Goal: Task Accomplishment & Management: Complete application form

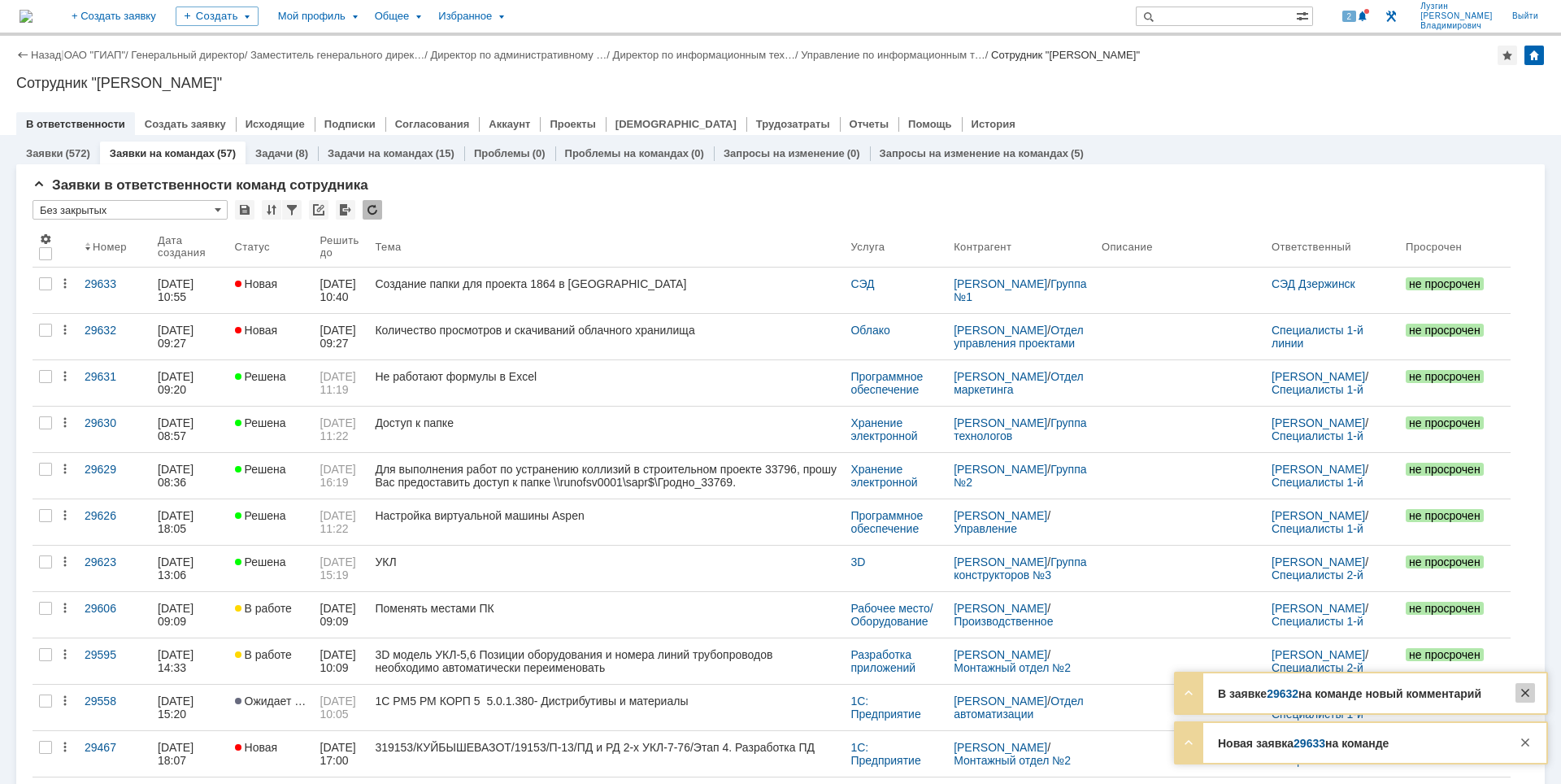
click at [1526, 694] on div at bounding box center [1525, 692] width 20 height 20
click at [1528, 739] on div at bounding box center [1525, 741] width 20 height 20
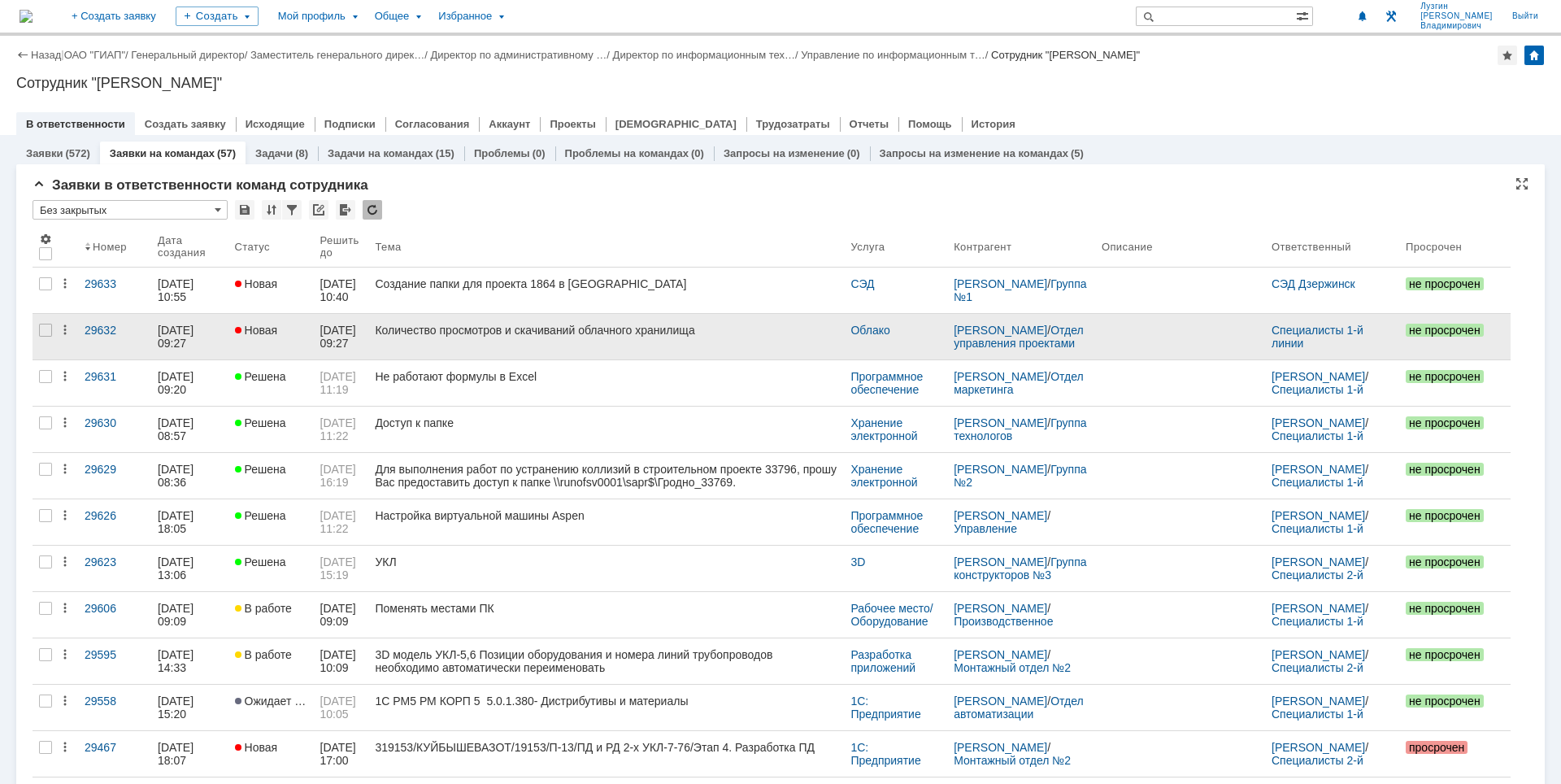
click at [570, 330] on div "Количество просмотров и скачиваний облачного хранилища" at bounding box center [606, 330] width 462 height 13
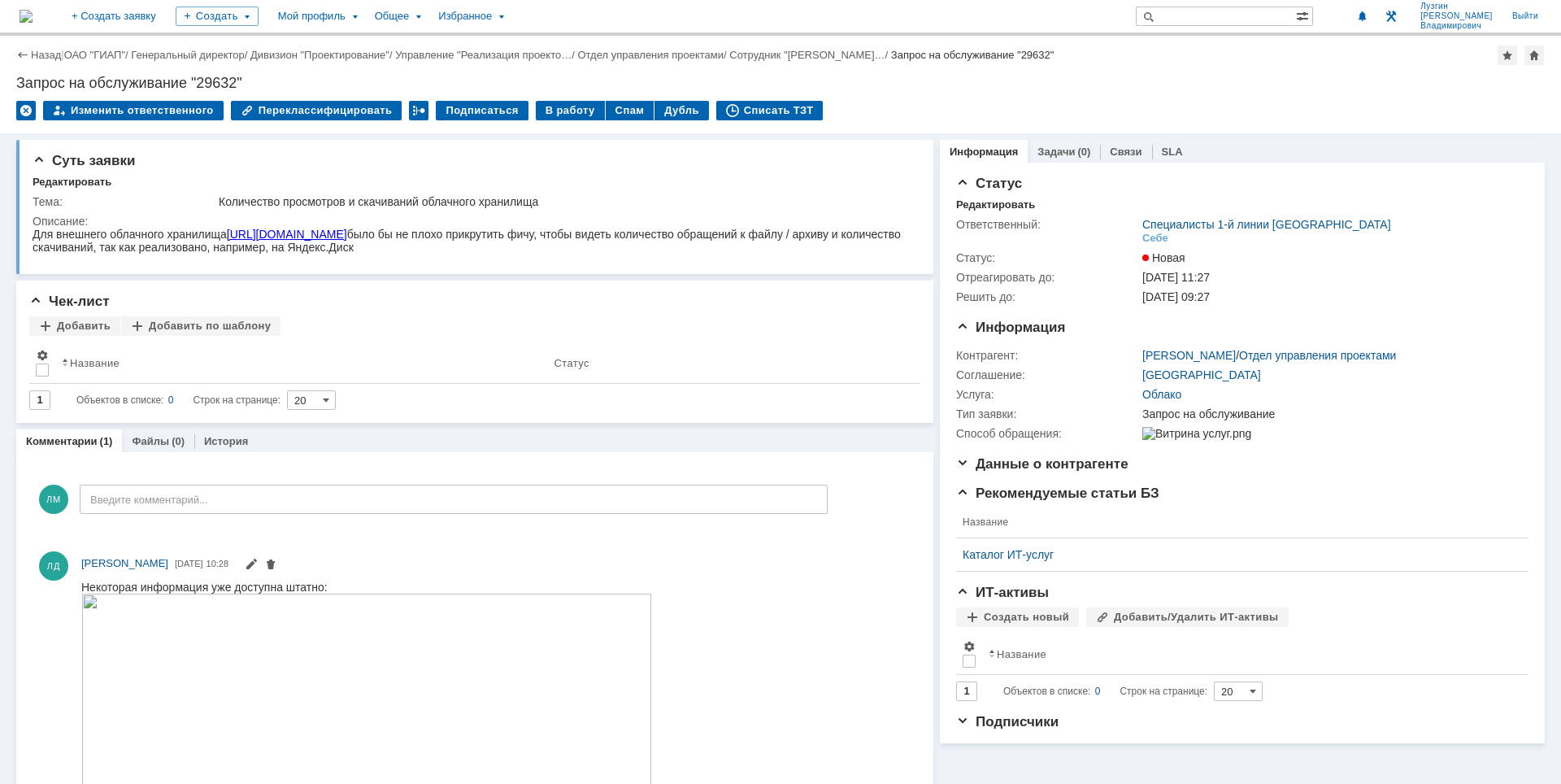
click at [32, 23] on img at bounding box center [27, 16] width 13 height 13
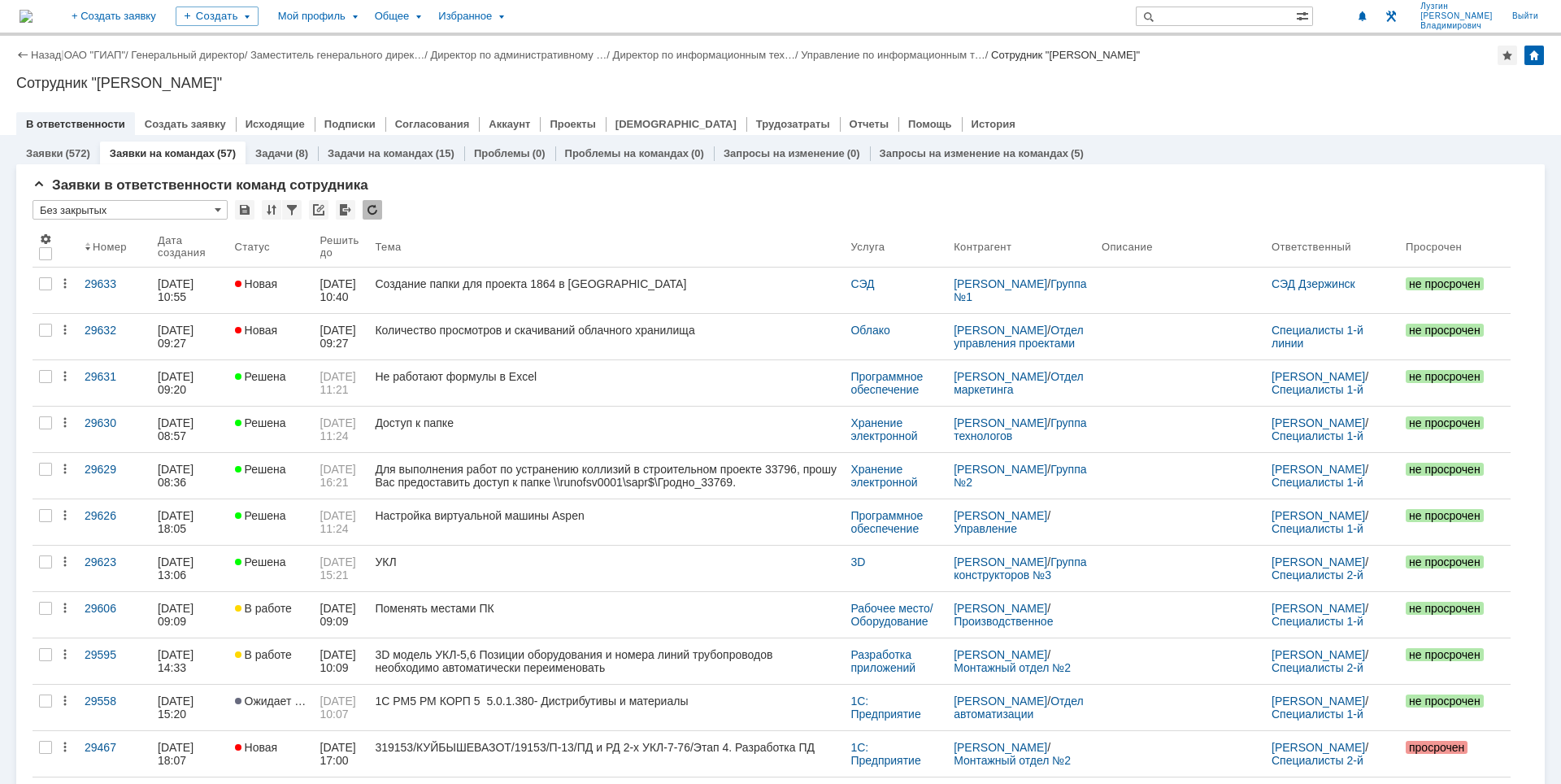
click at [1336, 88] on div "Сотрудник "[PERSON_NAME]"" at bounding box center [780, 82] width 1529 height 16
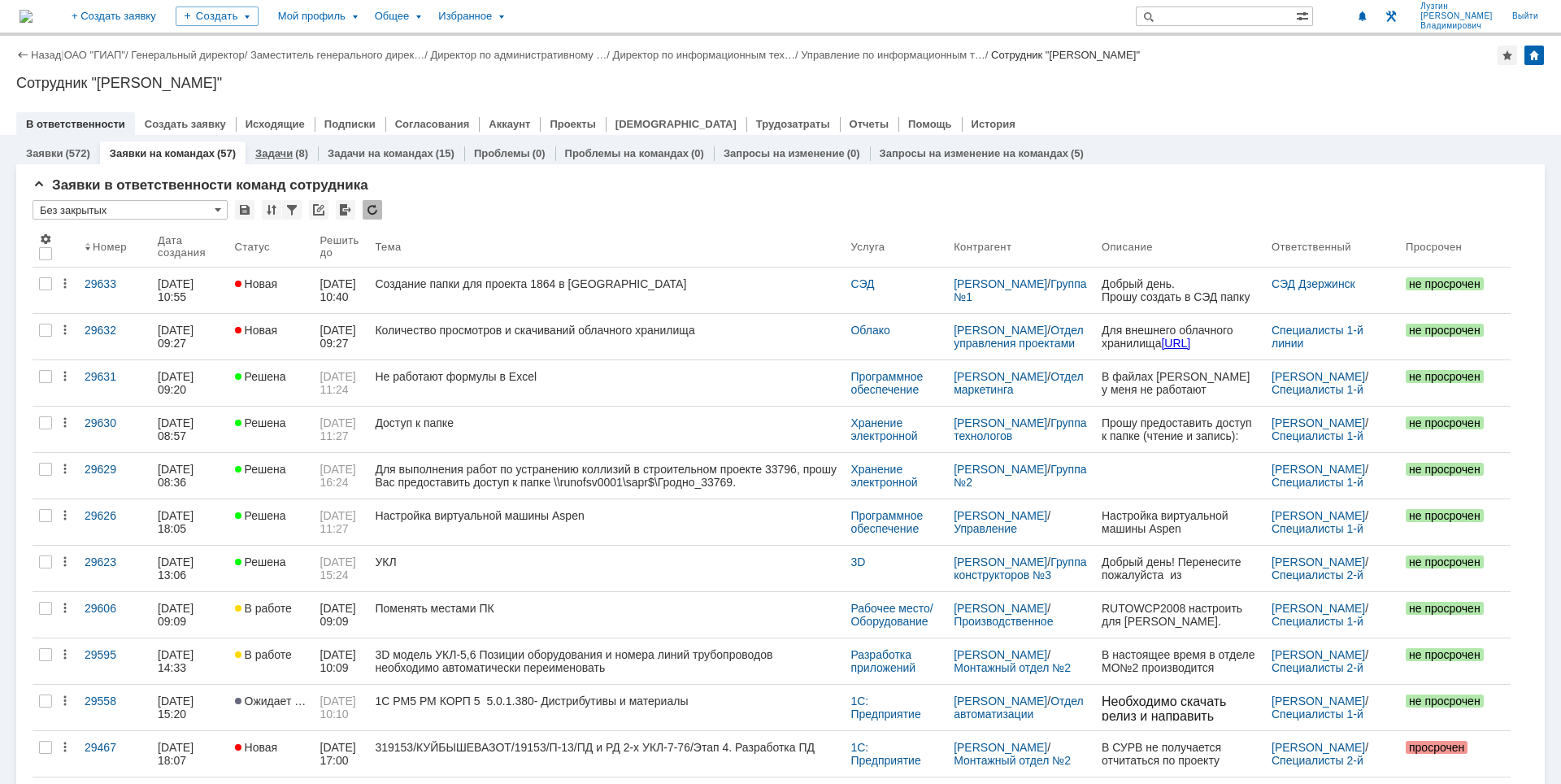
click at [290, 152] on div "Задачи (8)" at bounding box center [282, 152] width 53 height 10
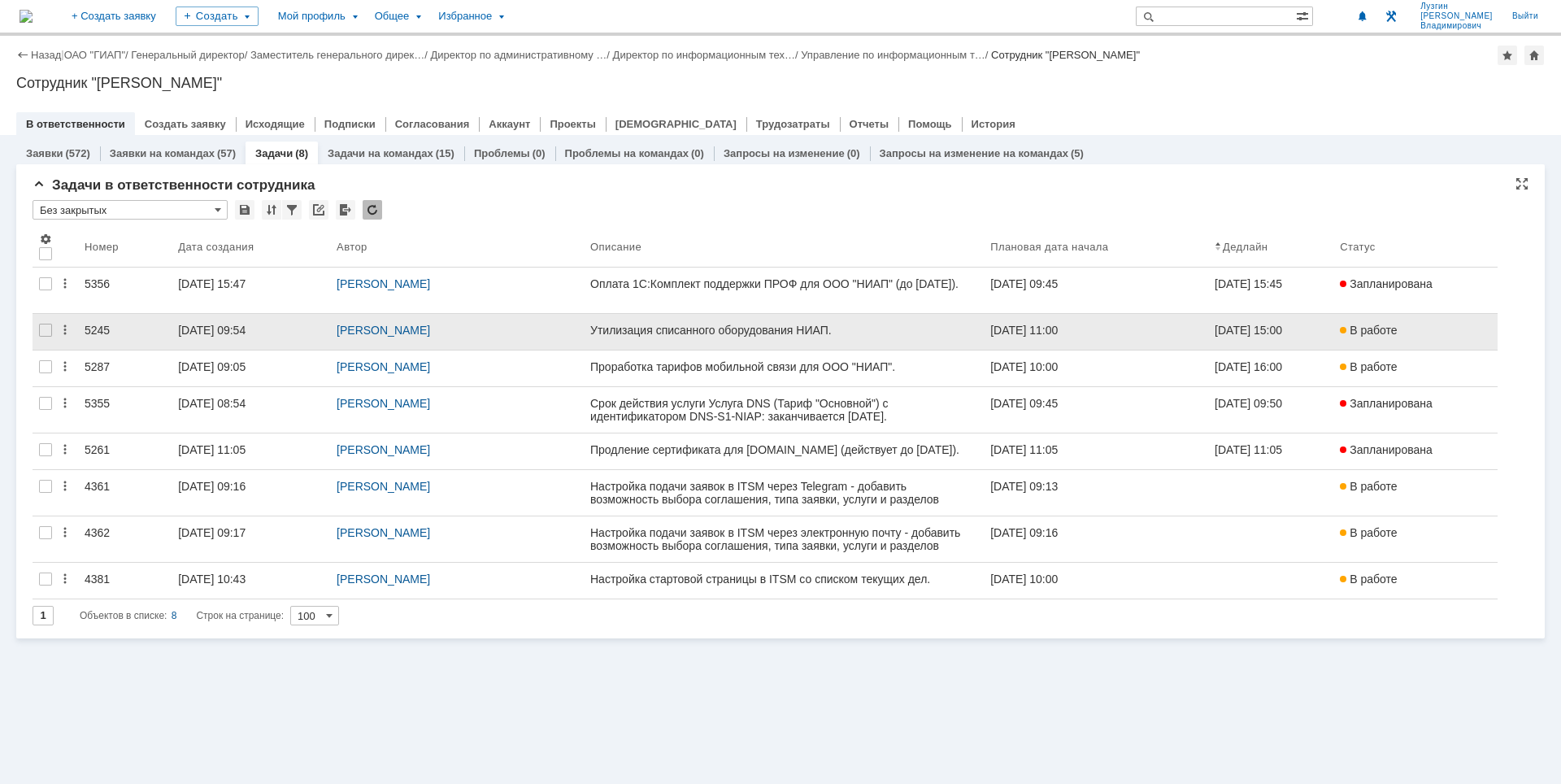
click at [245, 325] on div "[DATE] 09:54" at bounding box center [211, 330] width 67 height 13
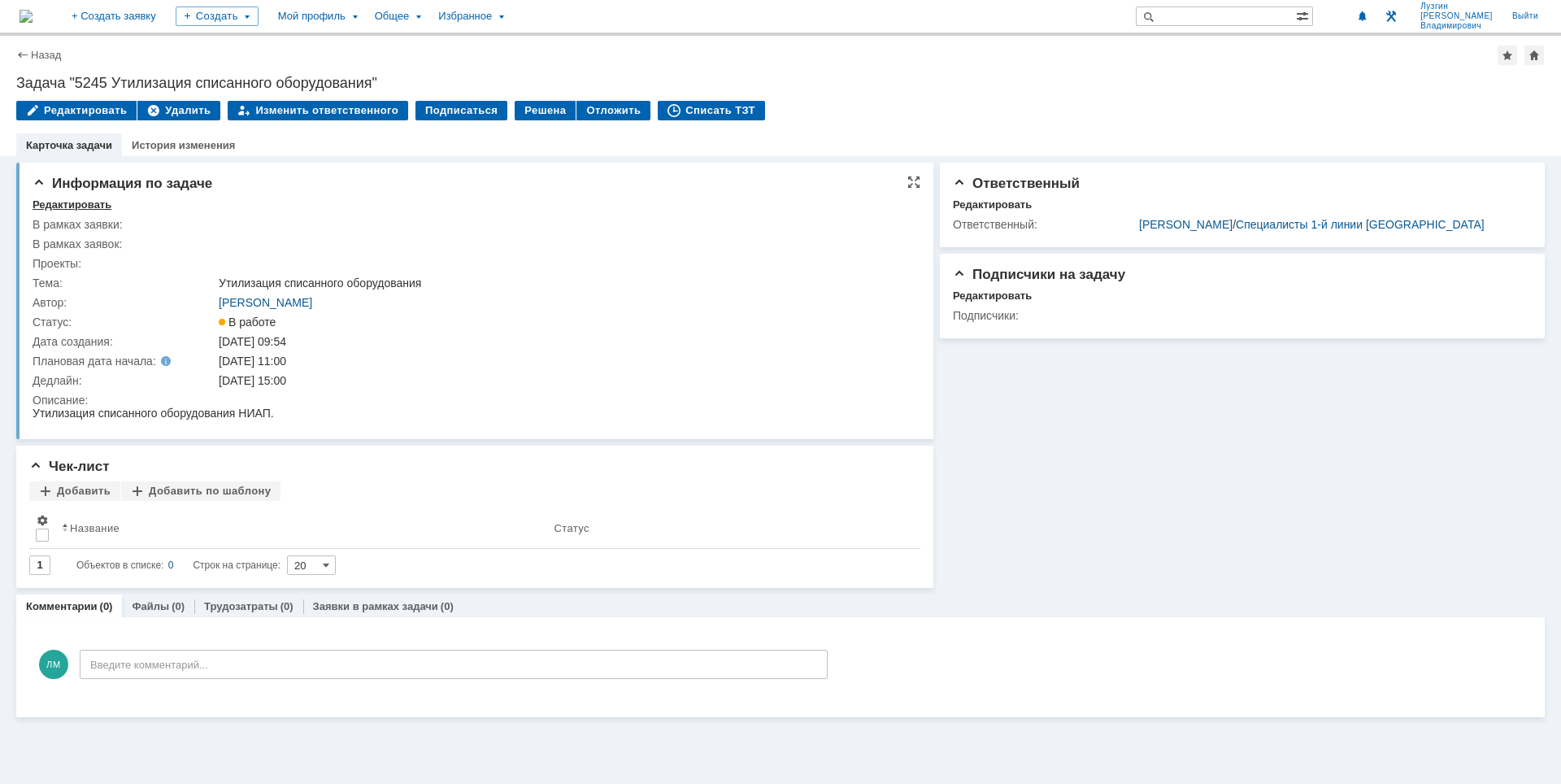
click at [68, 206] on div "Редактировать" at bounding box center [71, 205] width 79 height 13
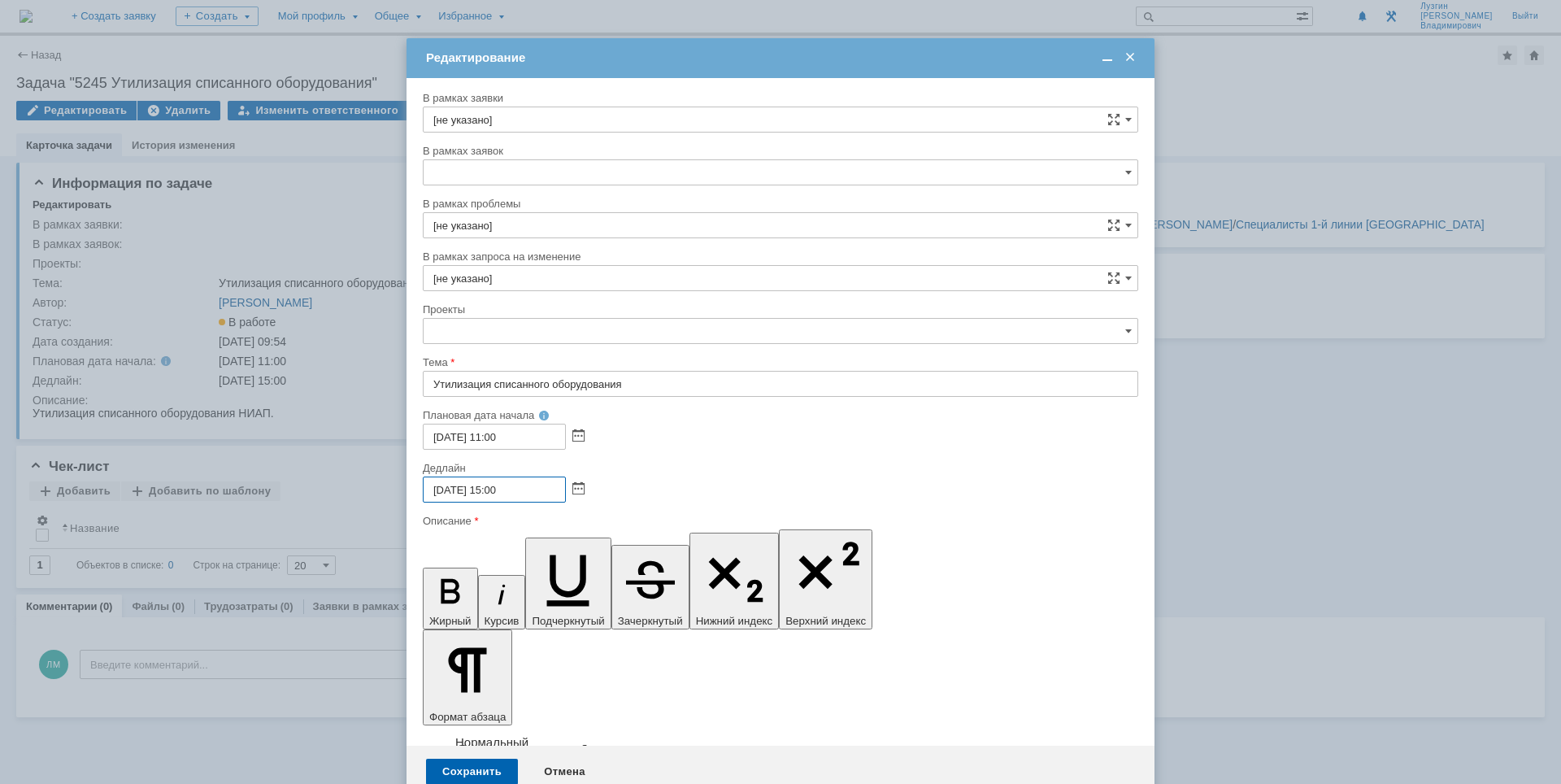
click at [459, 496] on input "[DATE] 15:00" at bounding box center [493, 489] width 143 height 26
type input "[DATE] 15:00"
click at [467, 758] on div "Сохранить" at bounding box center [472, 771] width 92 height 26
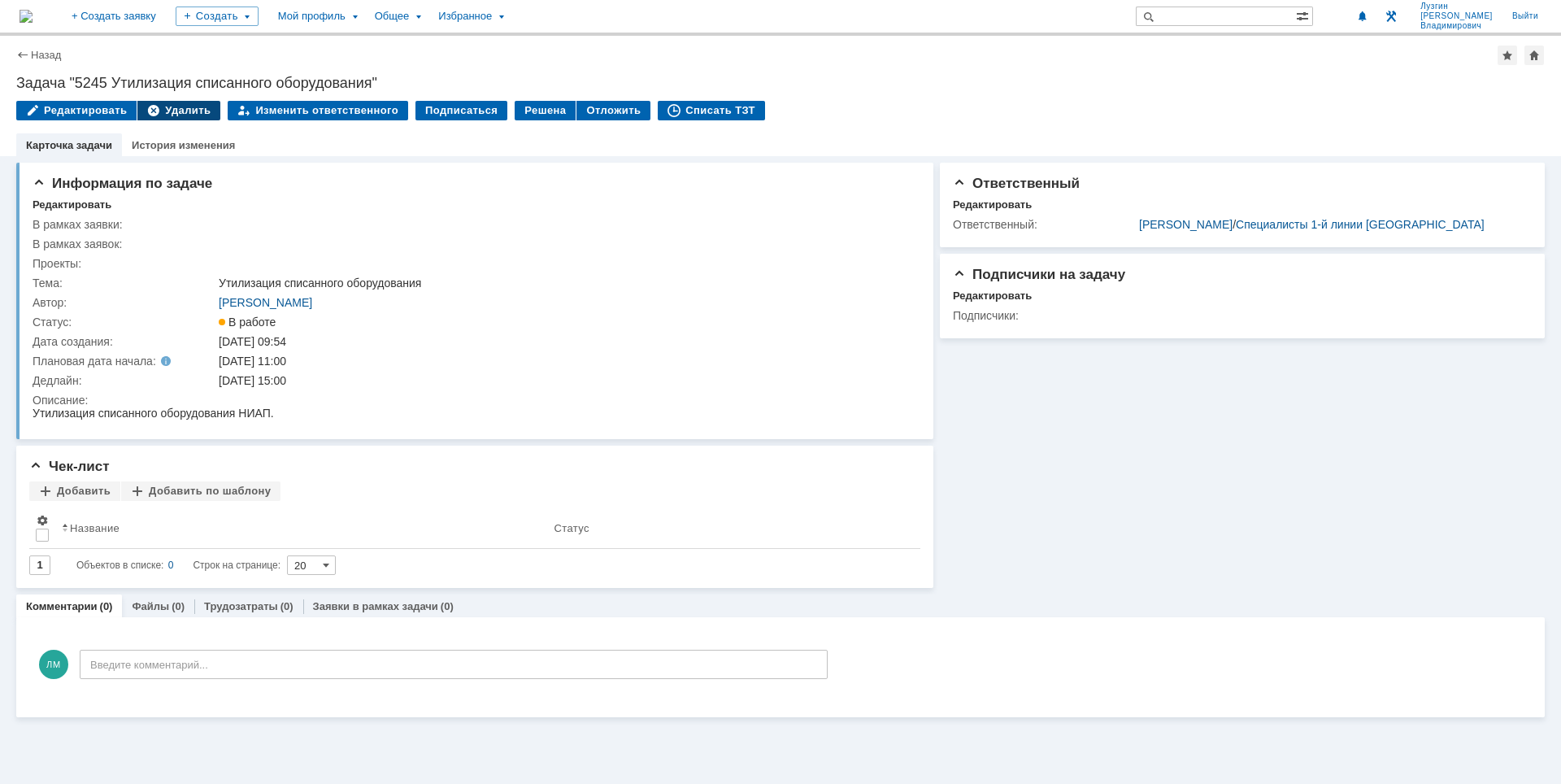
click at [177, 102] on div "Удалить" at bounding box center [179, 110] width 83 height 20
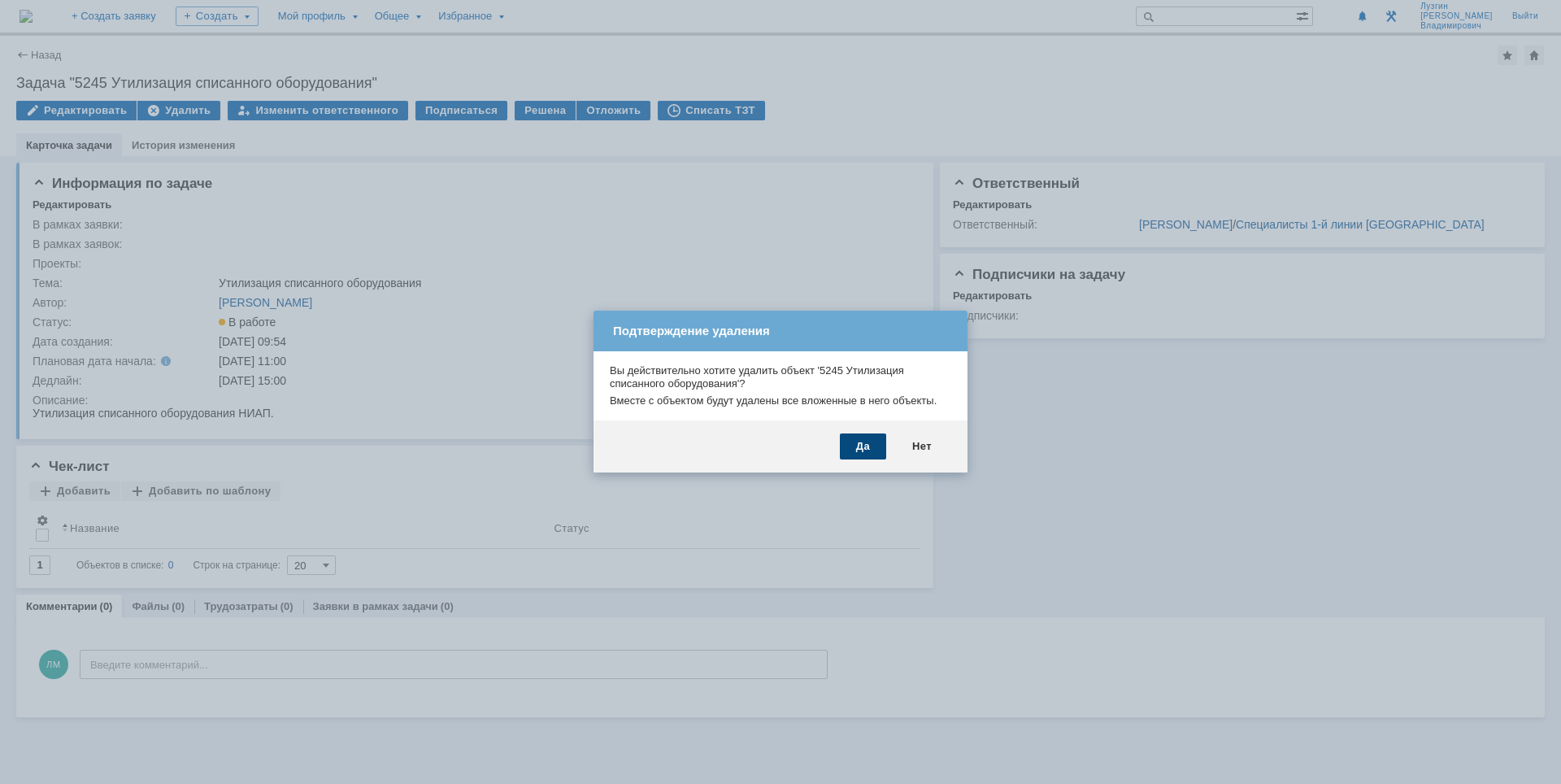
click at [857, 445] on div "Да" at bounding box center [863, 446] width 46 height 26
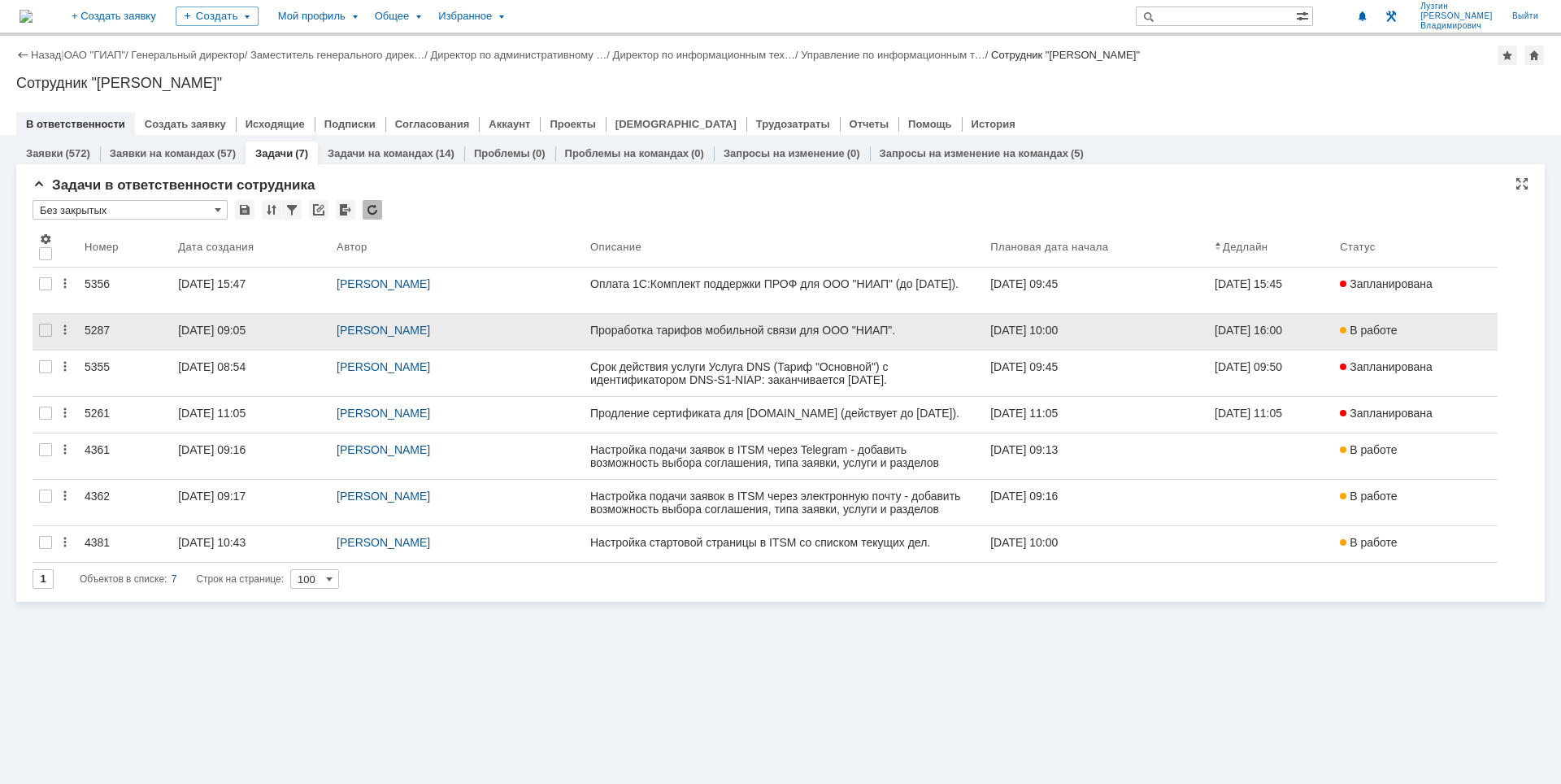
click at [272, 331] on div "[DATE] 09:05" at bounding box center [251, 330] width 146 height 13
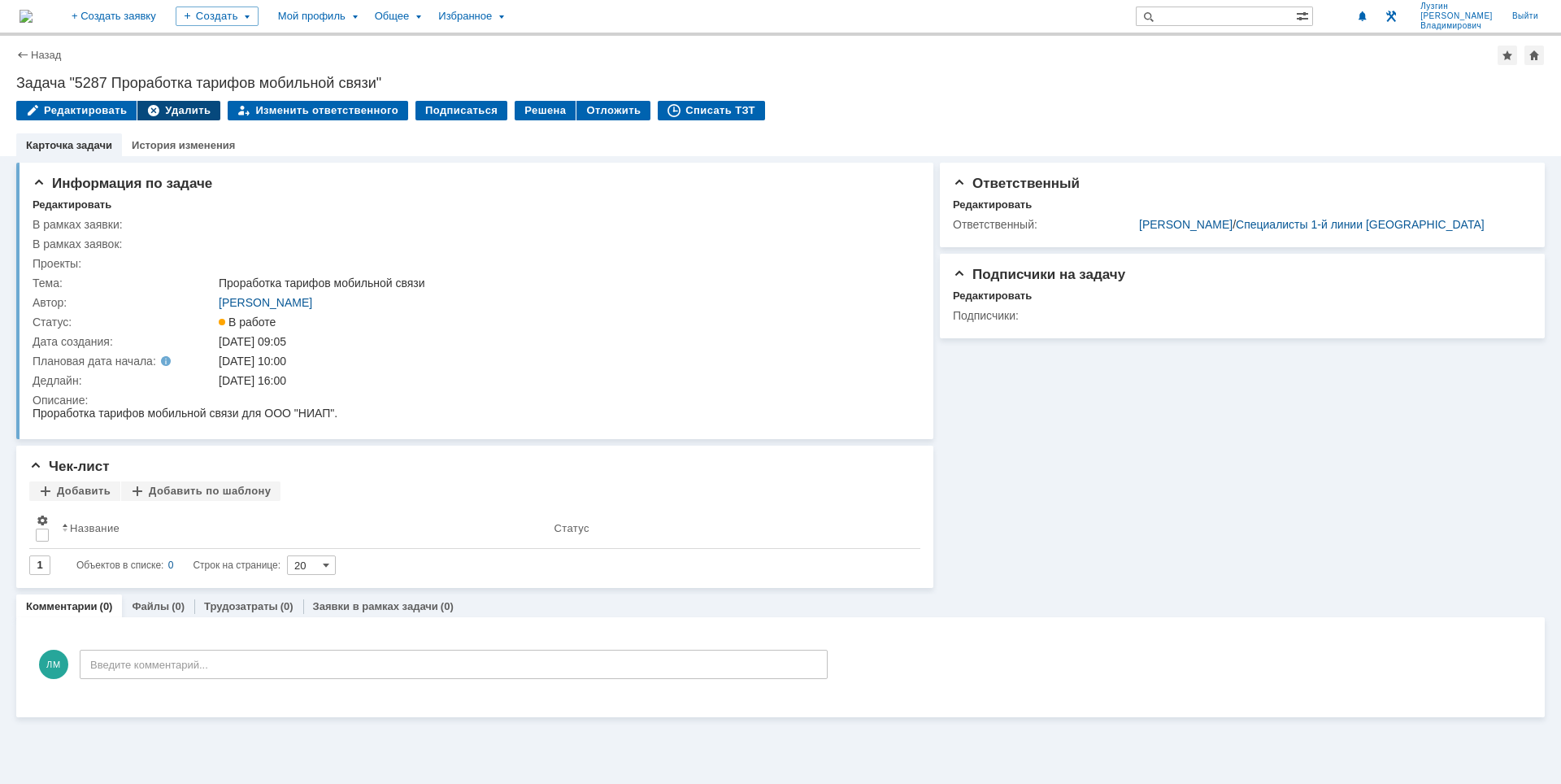
click at [160, 104] on div "Удалить" at bounding box center [179, 110] width 83 height 20
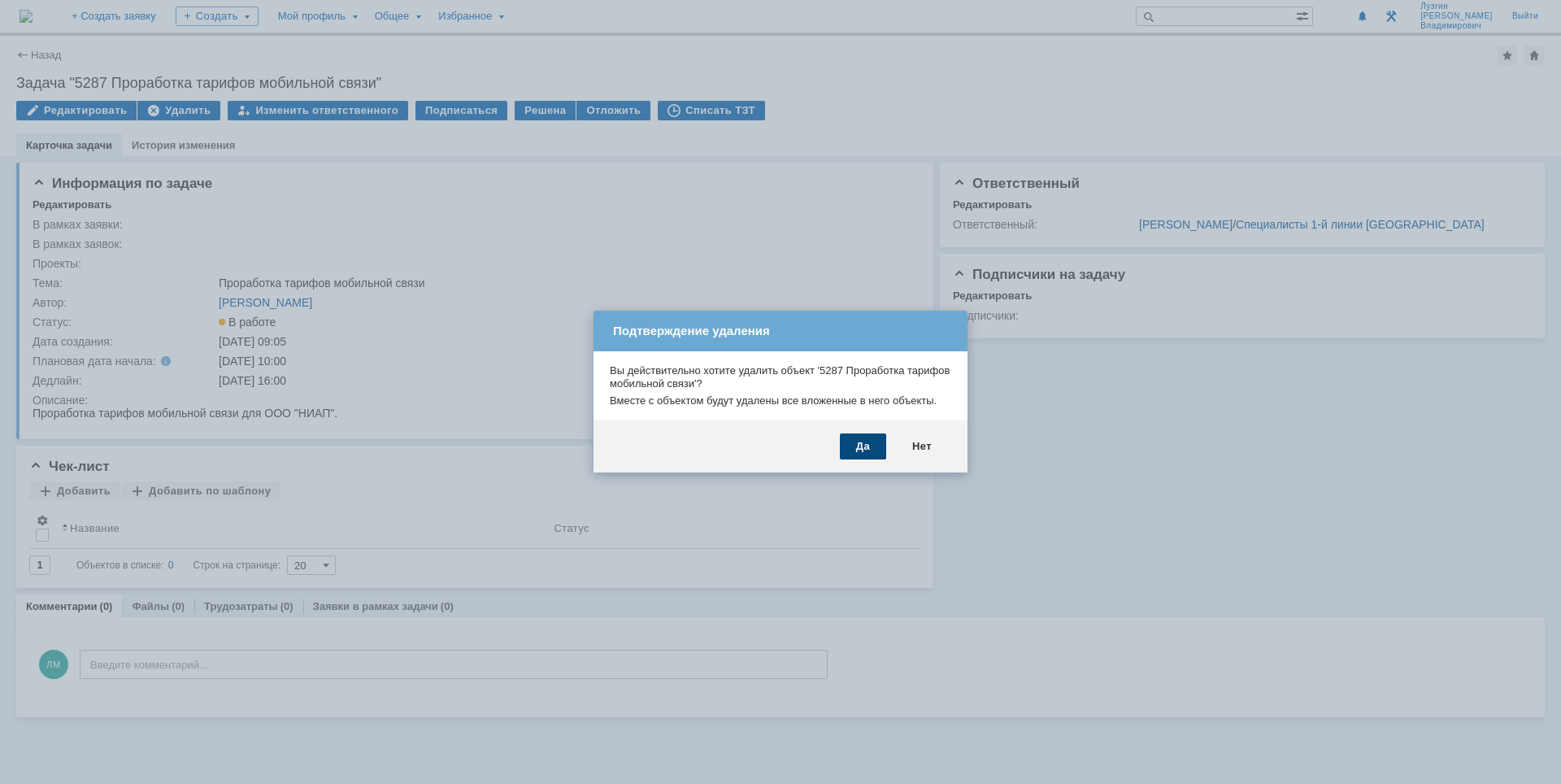
click at [866, 451] on div "Да" at bounding box center [863, 446] width 46 height 26
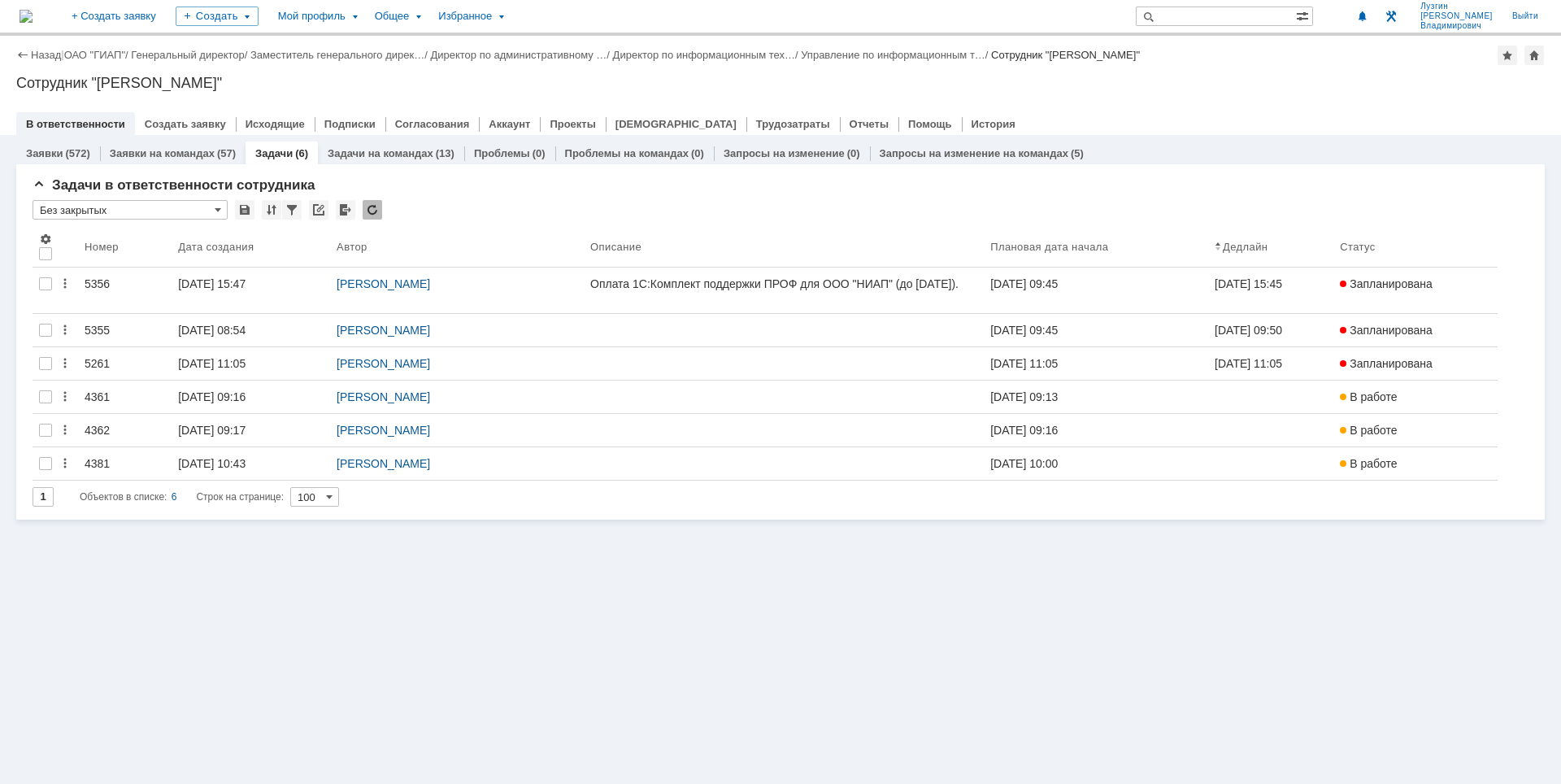
click at [1206, 89] on div "Сотрудник "[PERSON_NAME]"" at bounding box center [780, 82] width 1529 height 16
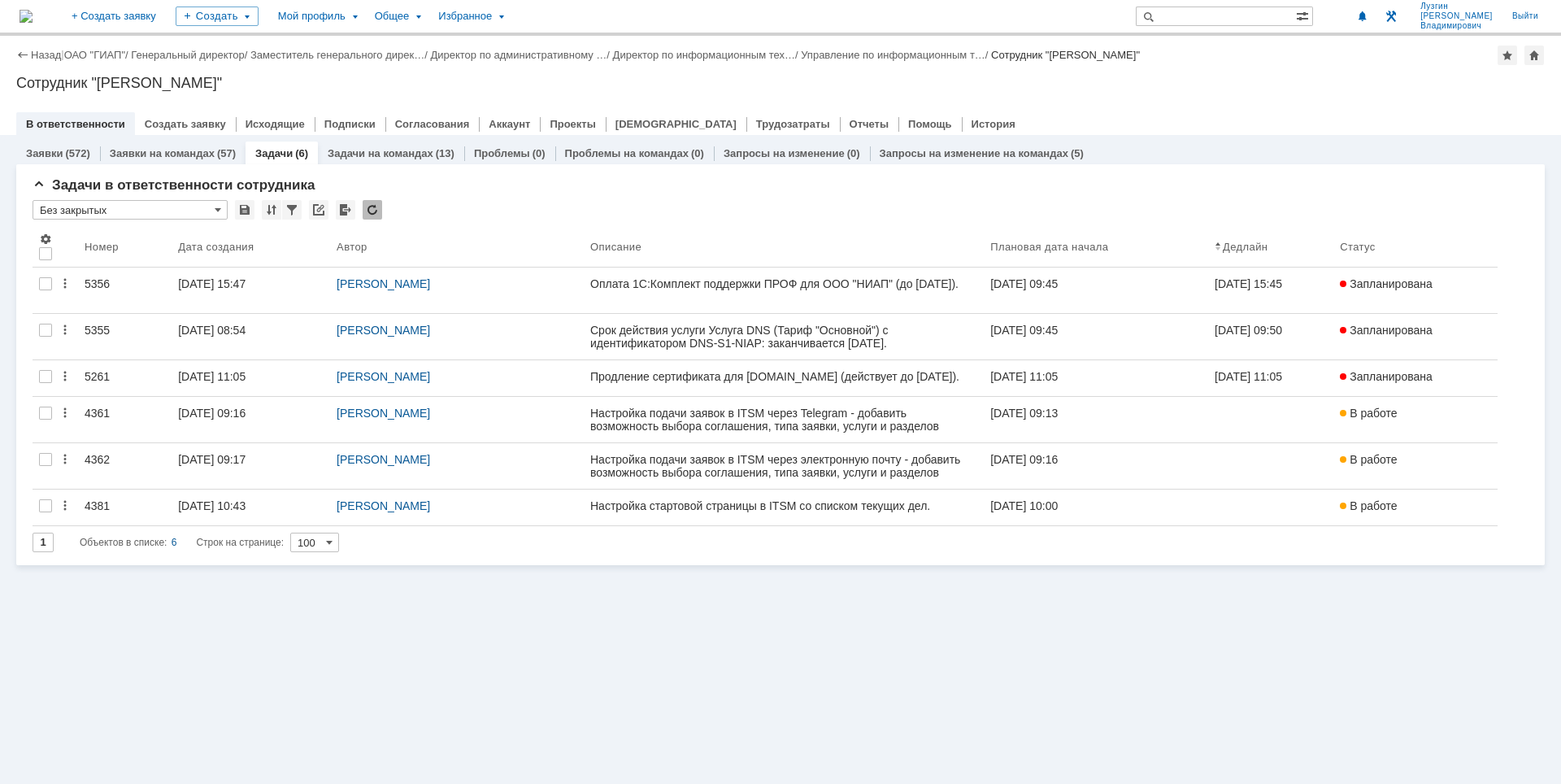
click at [1206, 89] on div "Сотрудник "[PERSON_NAME]"" at bounding box center [780, 82] width 1529 height 16
click at [32, 20] on img at bounding box center [27, 16] width 13 height 13
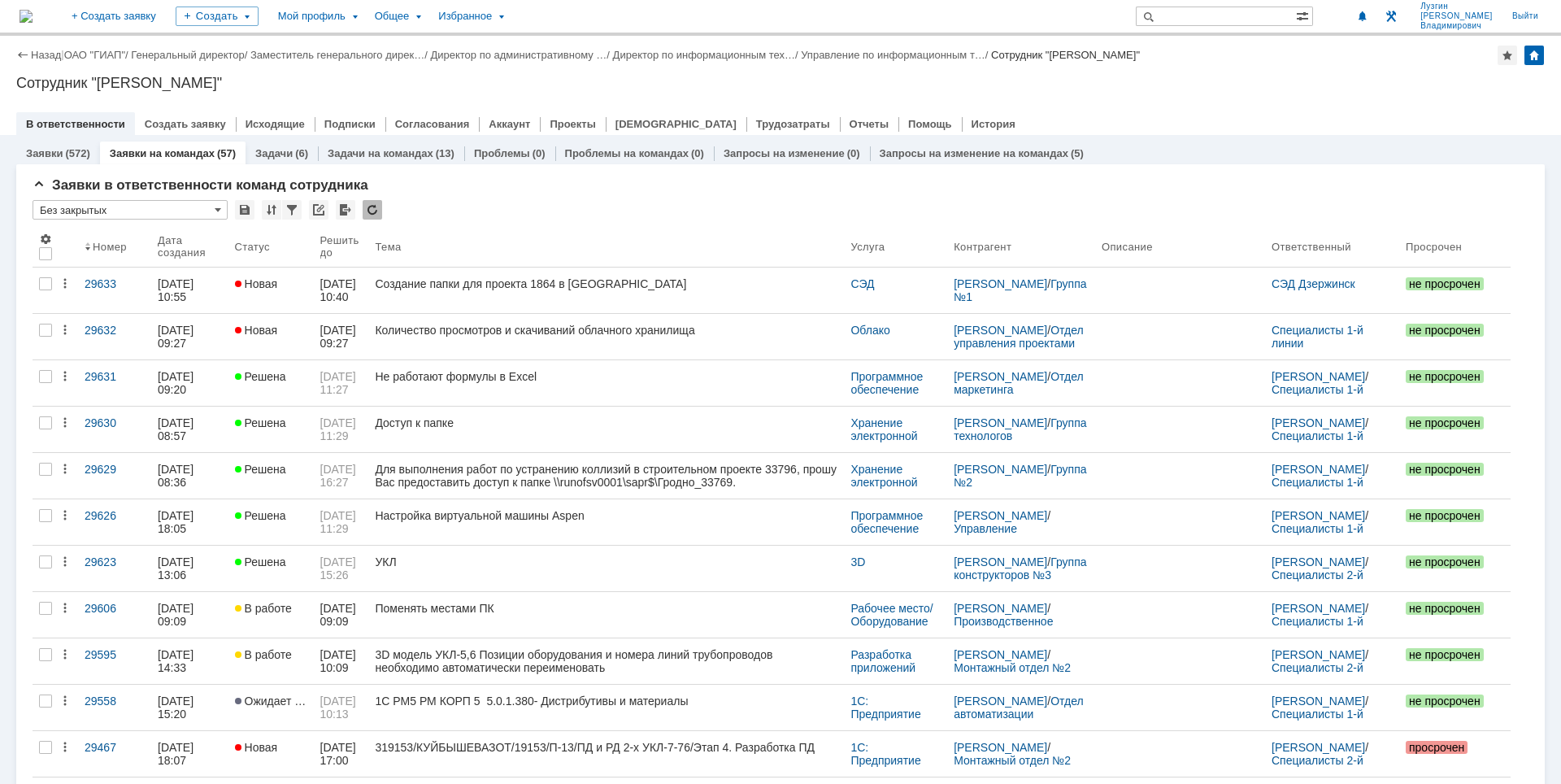
click at [1122, 124] on div "В ответственности Создать заявку Исходящие Подписки Согласования Аккаунт Проект…" at bounding box center [780, 123] width 1529 height 23
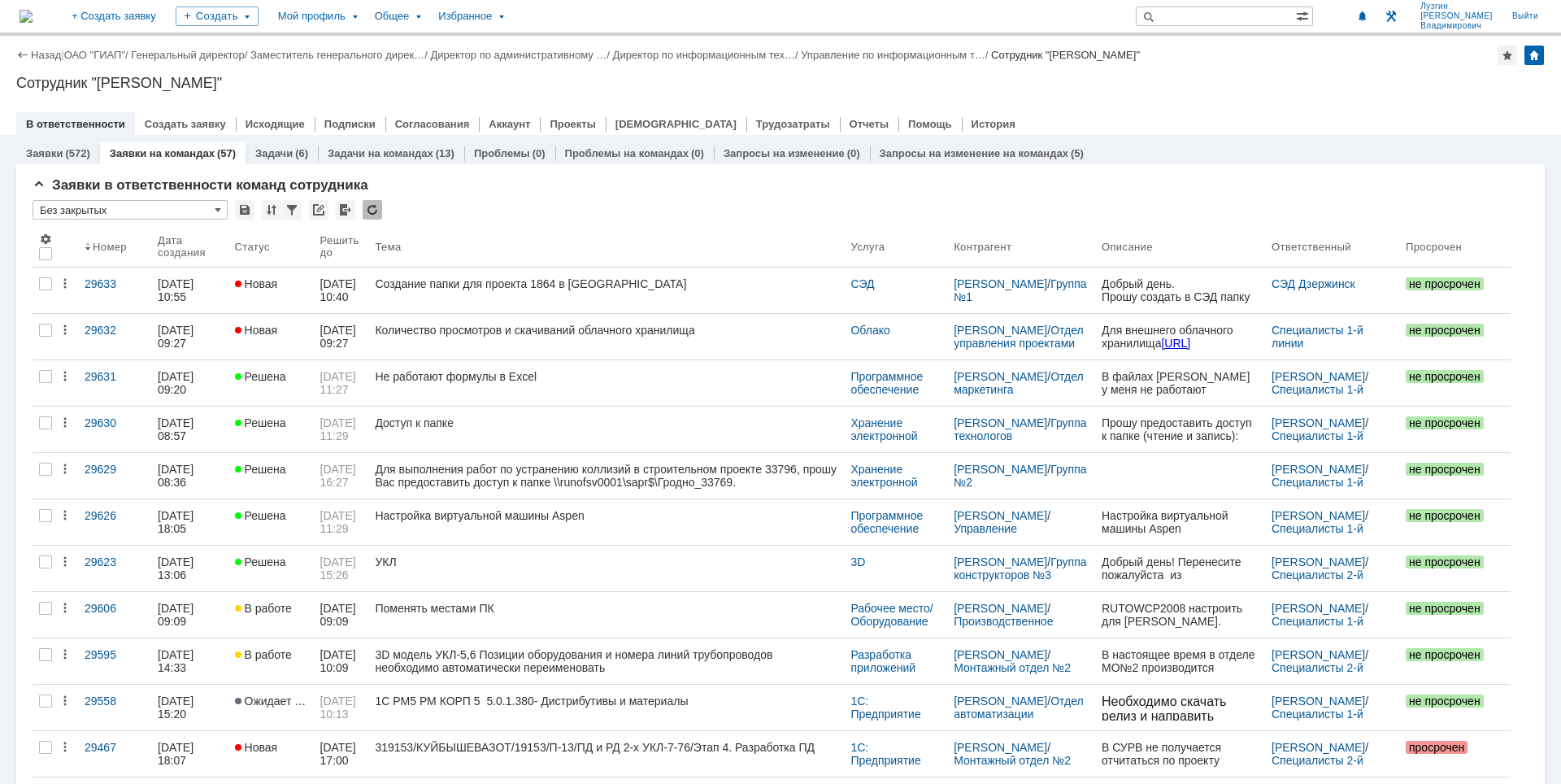
click at [1108, 117] on div "В ответственности Создать заявку Исходящие Подписки Согласования Аккаунт Проект…" at bounding box center [780, 123] width 1529 height 23
click at [1114, 89] on div "Сотрудник "[PERSON_NAME]"" at bounding box center [780, 82] width 1529 height 16
click at [1171, 89] on div "Сотрудник "[PERSON_NAME]"" at bounding box center [780, 82] width 1529 height 16
click at [1138, 62] on div "Назад | ОАО "ГИАП" / Генеральный директор / Заместитель генерального дирек… / Д…" at bounding box center [780, 55] width 1529 height 20
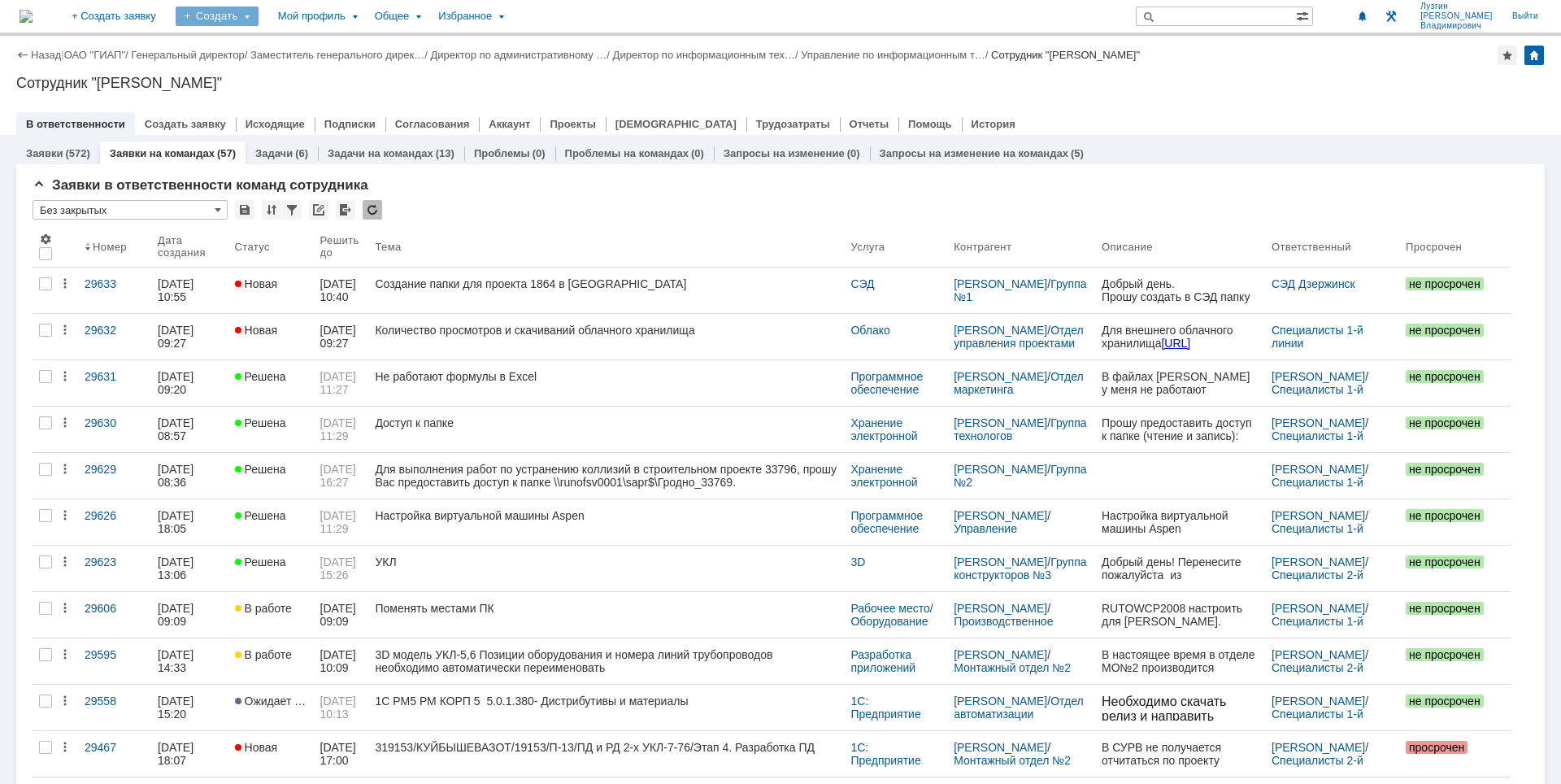
click at [259, 20] on div "Создать" at bounding box center [217, 16] width 83 height 20
click at [288, 54] on link "Задача" at bounding box center [241, 48] width 123 height 20
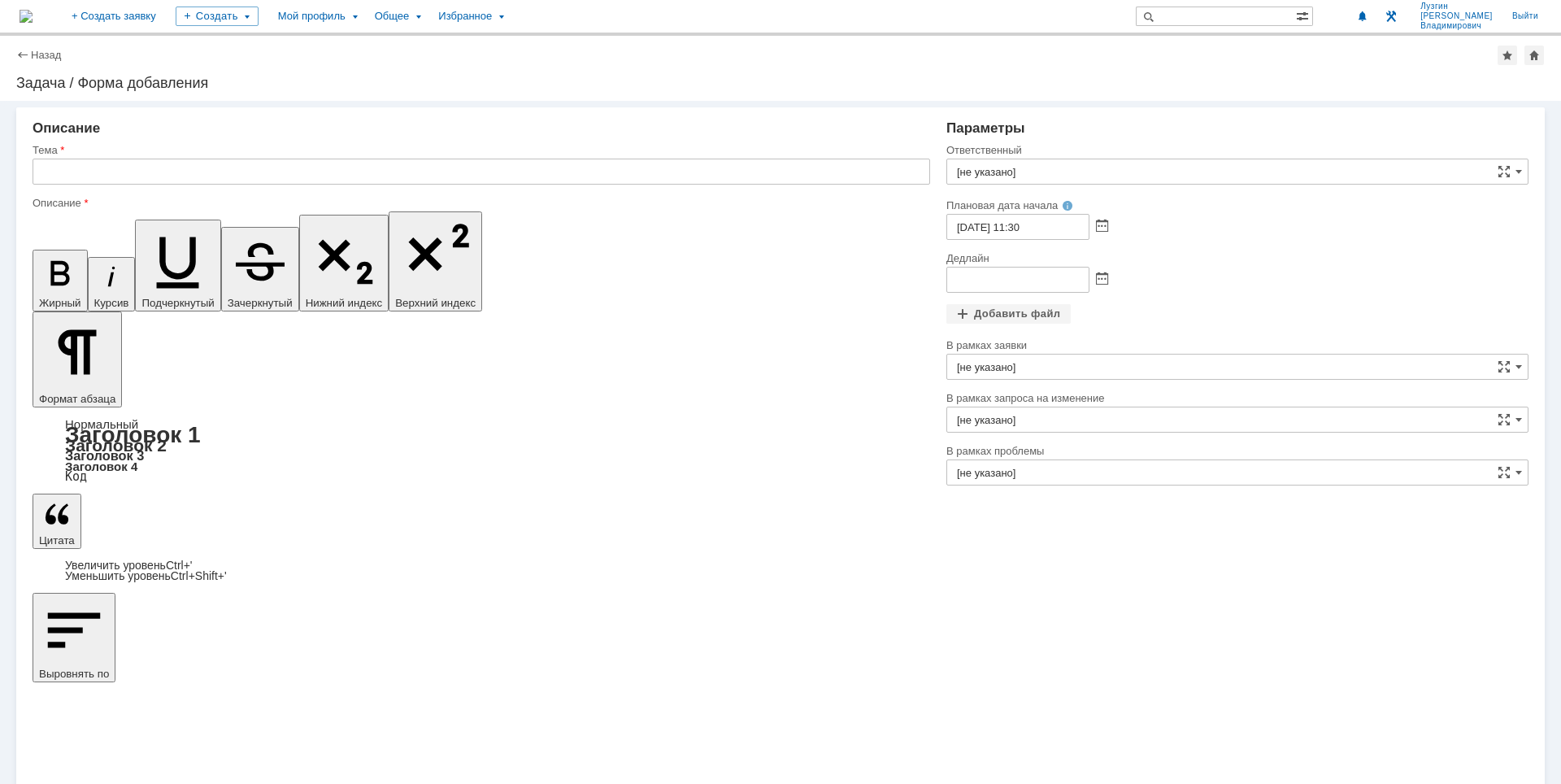
click at [226, 163] on input "text" at bounding box center [481, 170] width 898 height 26
type input "[PERSON_NAME]"
type input "Удаление ненужных сим-карт из тарифа НИАП"
click at [1129, 169] on input "[не указано]" at bounding box center [1237, 170] width 583 height 26
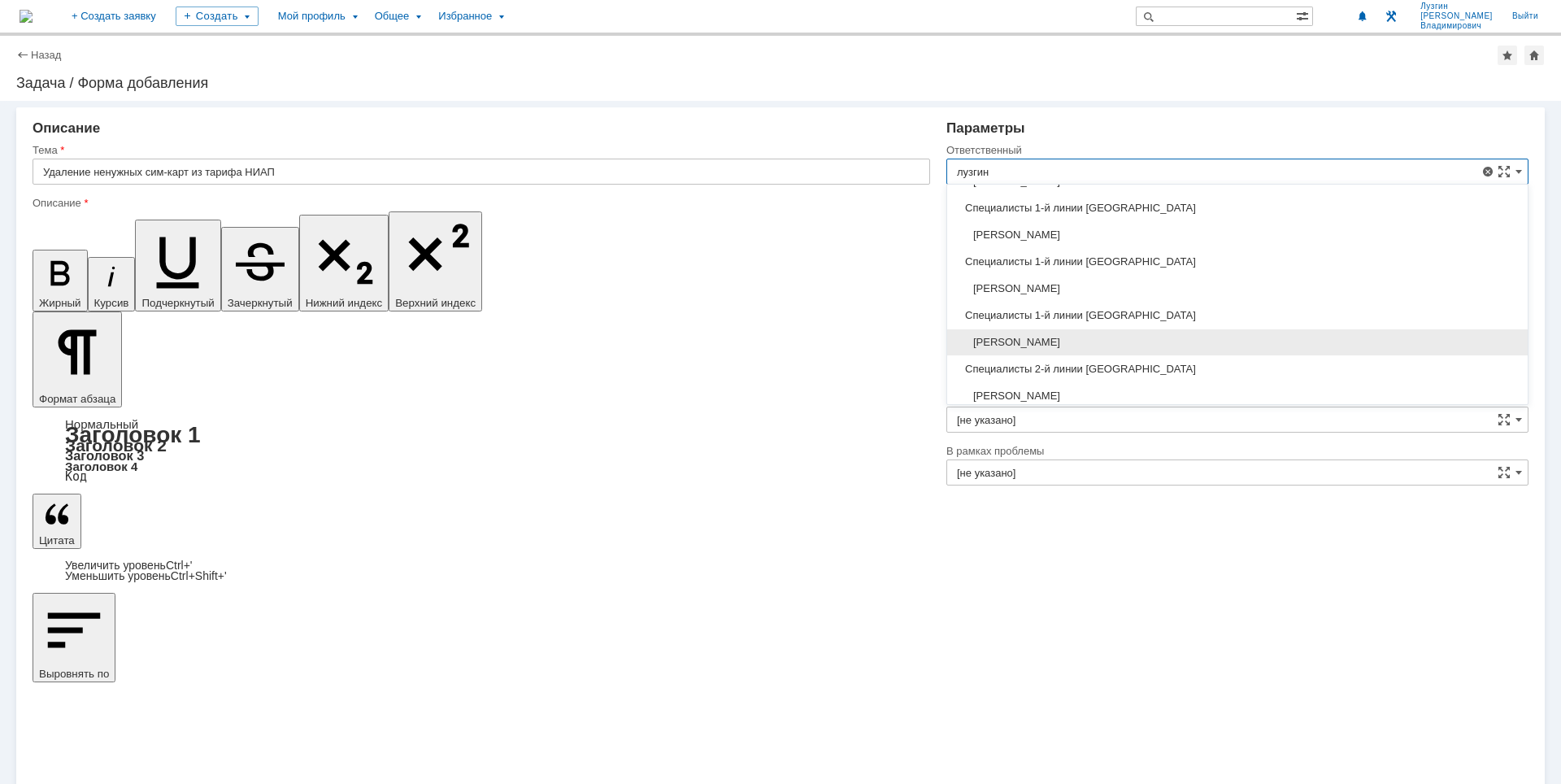
click at [1175, 333] on div "[PERSON_NAME]" at bounding box center [1237, 342] width 581 height 26
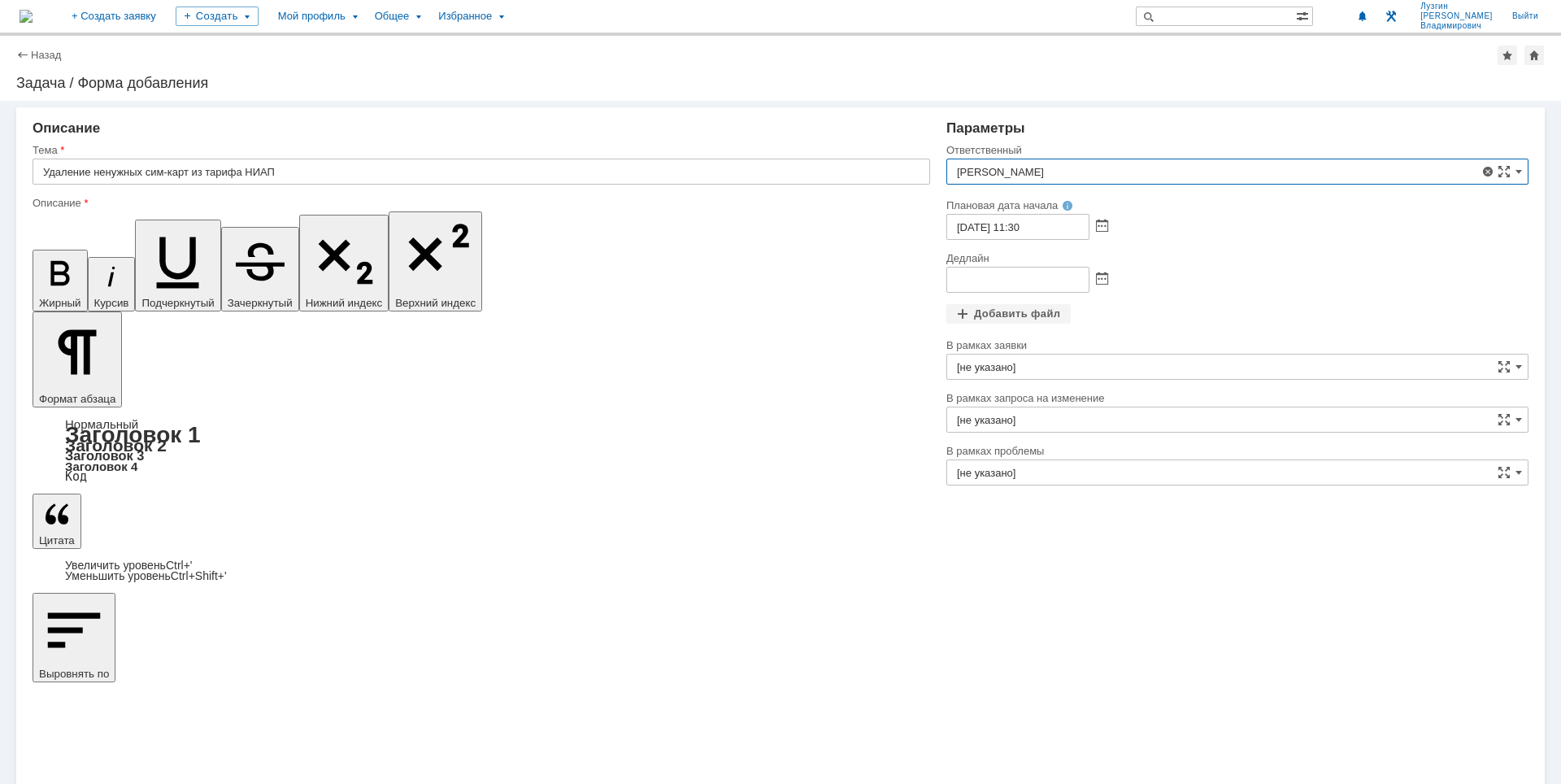
type input "[PERSON_NAME]"
click at [1097, 228] on span at bounding box center [1102, 227] width 12 height 13
click at [985, 317] on div "13" at bounding box center [981, 323] width 16 height 14
type input "[DATE] 11:30"
click at [1101, 278] on span at bounding box center [1102, 279] width 12 height 13
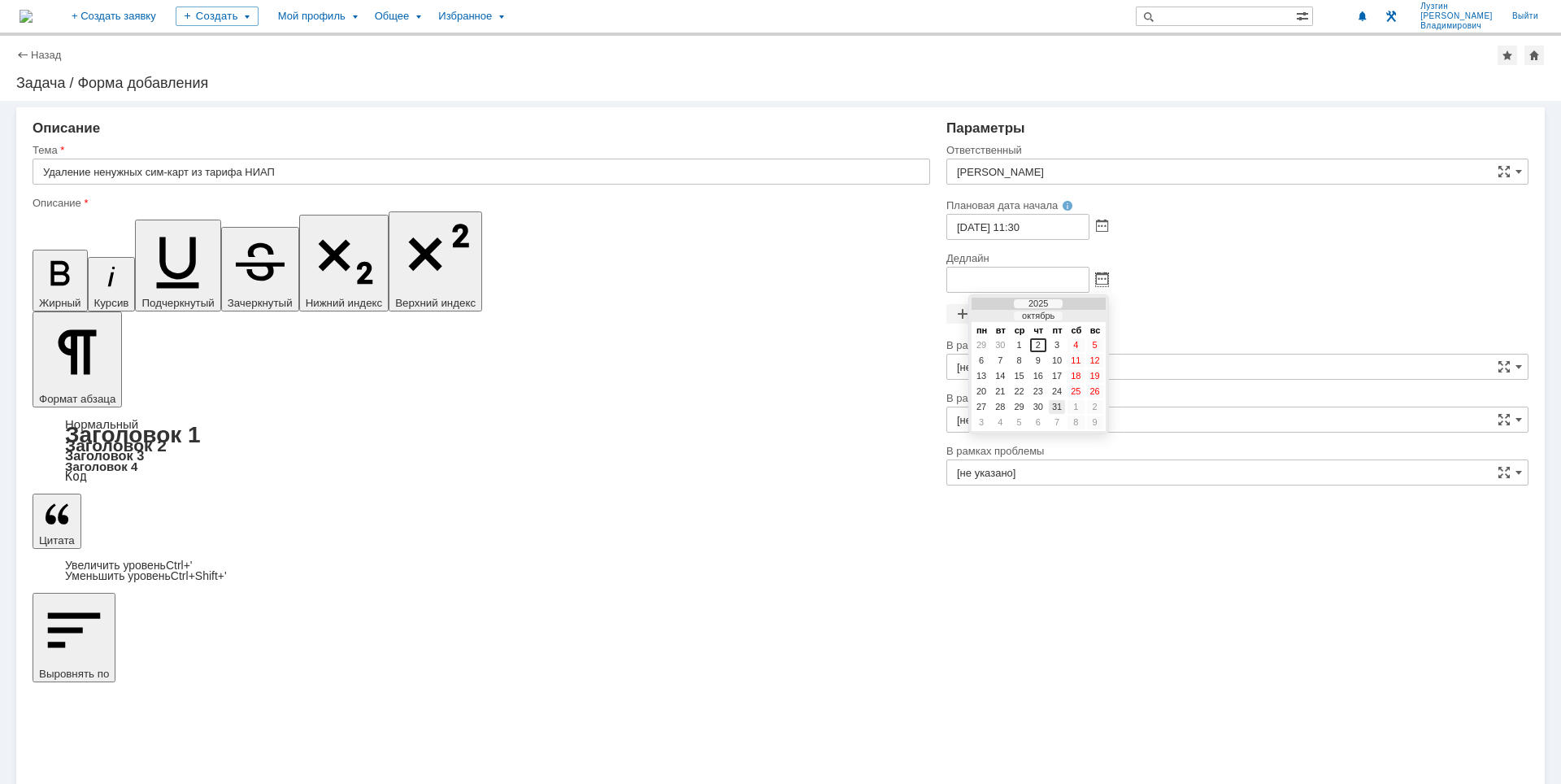
click at [1060, 406] on div "31" at bounding box center [1056, 406] width 16 height 14
drag, startPoint x: 1033, startPoint y: 278, endPoint x: 1048, endPoint y: 278, distance: 15.0
click at [1048, 278] on input "[DATE] 11:31" at bounding box center [1017, 279] width 143 height 26
type input "[DATE] 11:30"
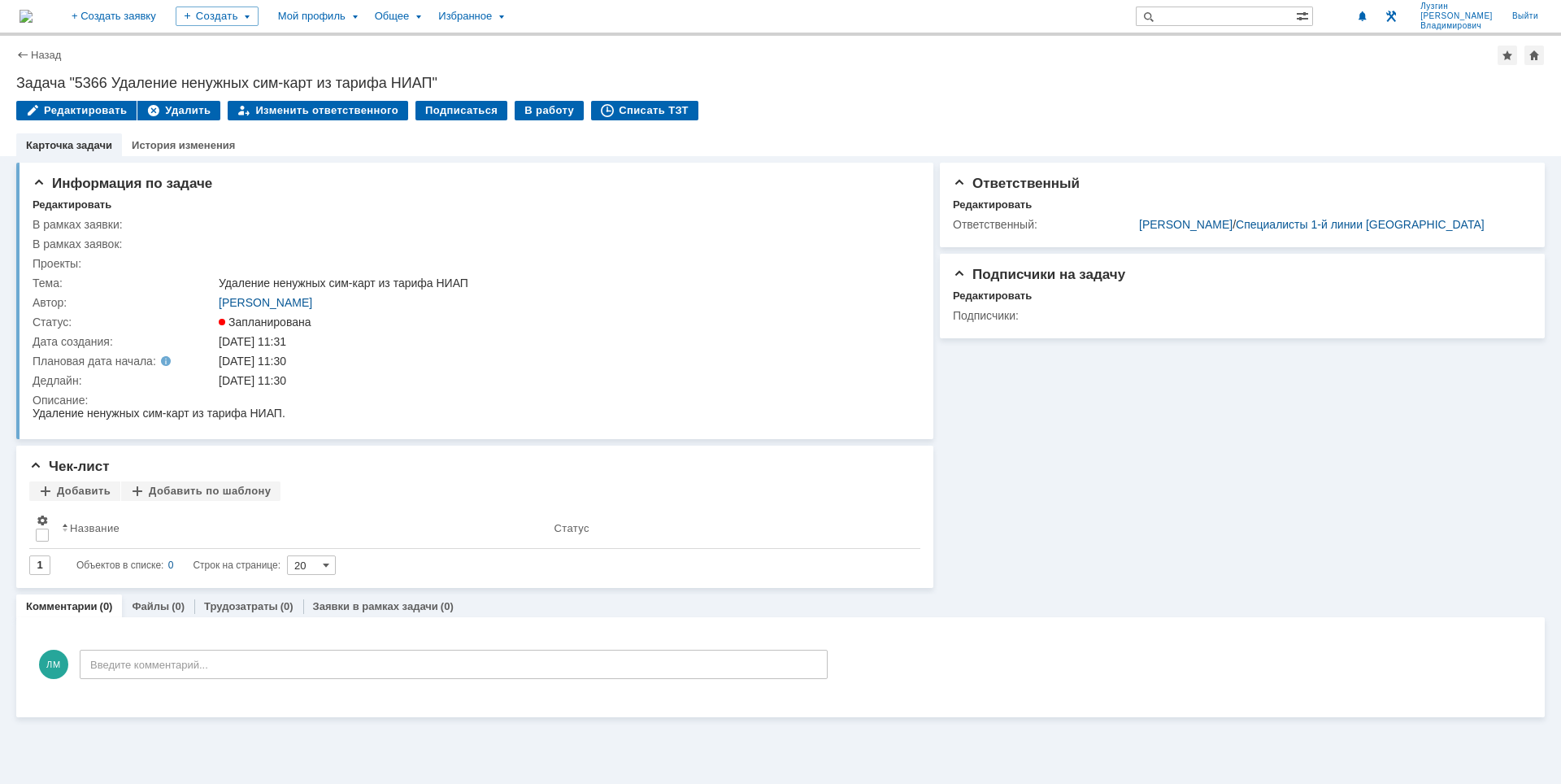
click at [32, 17] on img at bounding box center [27, 16] width 13 height 13
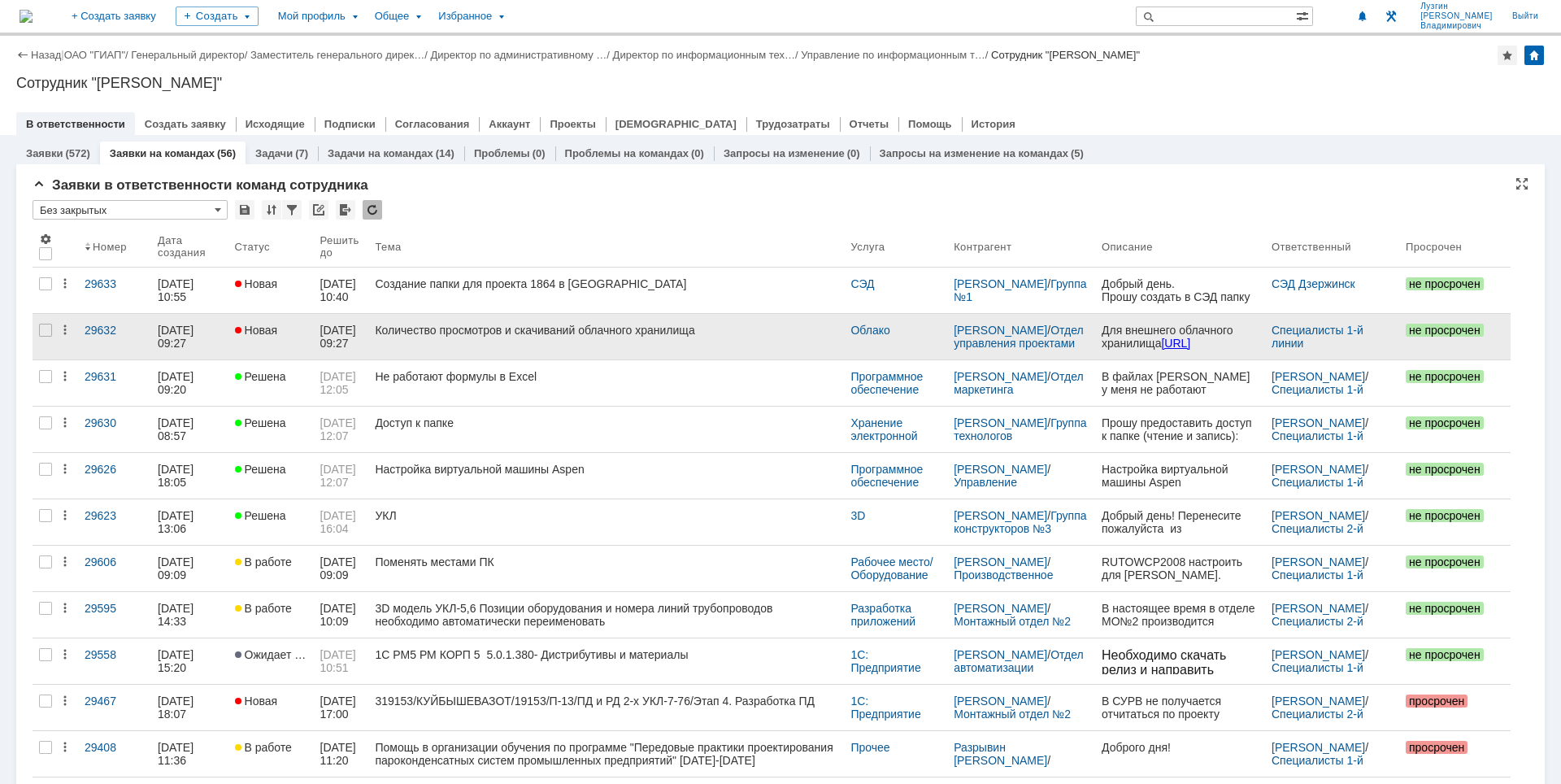
click at [557, 326] on div "Количество просмотров и скачиваний облачного хранилища" at bounding box center [606, 330] width 462 height 13
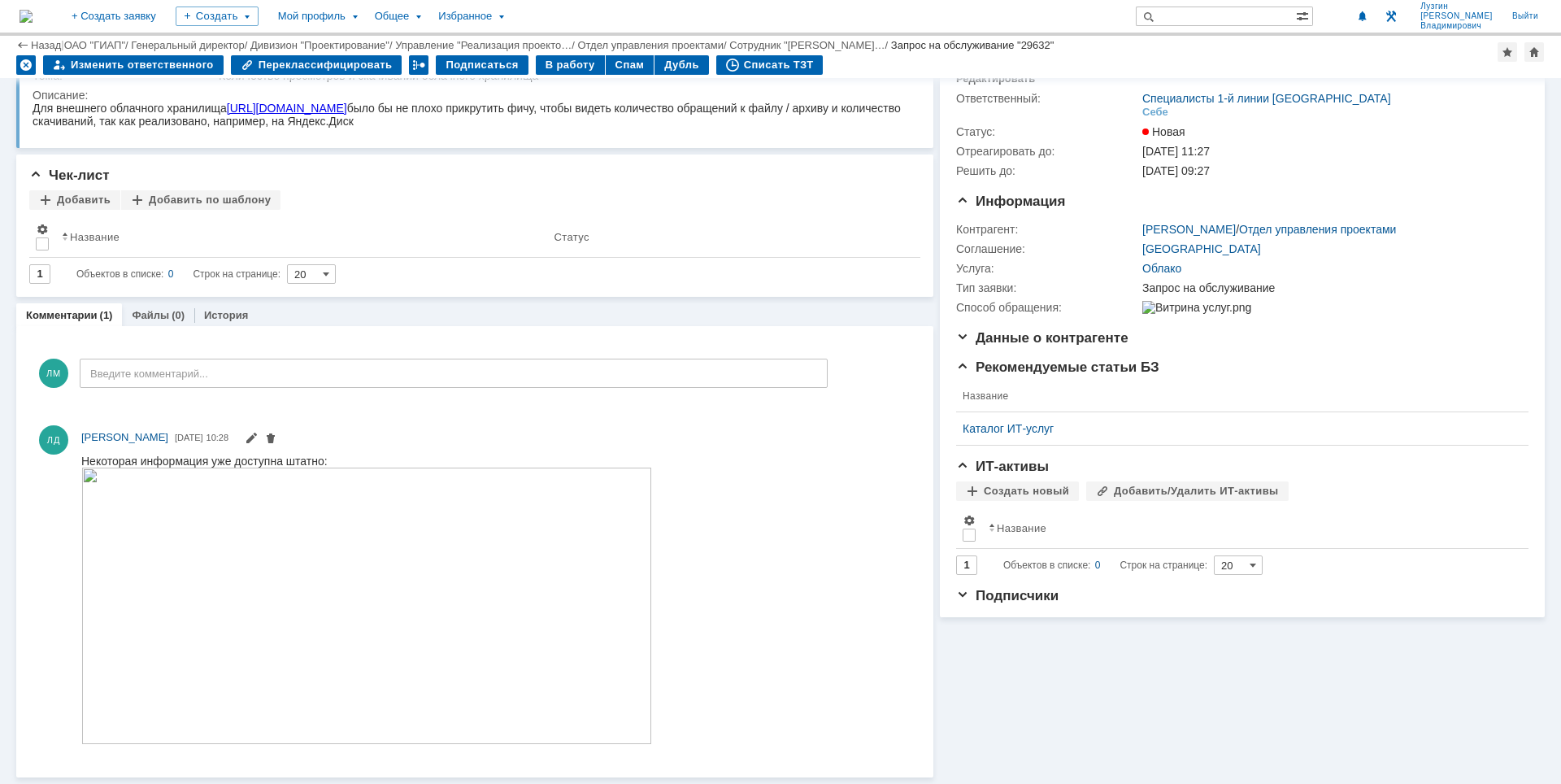
click at [32, 9] on img at bounding box center [27, 16] width 13 height 13
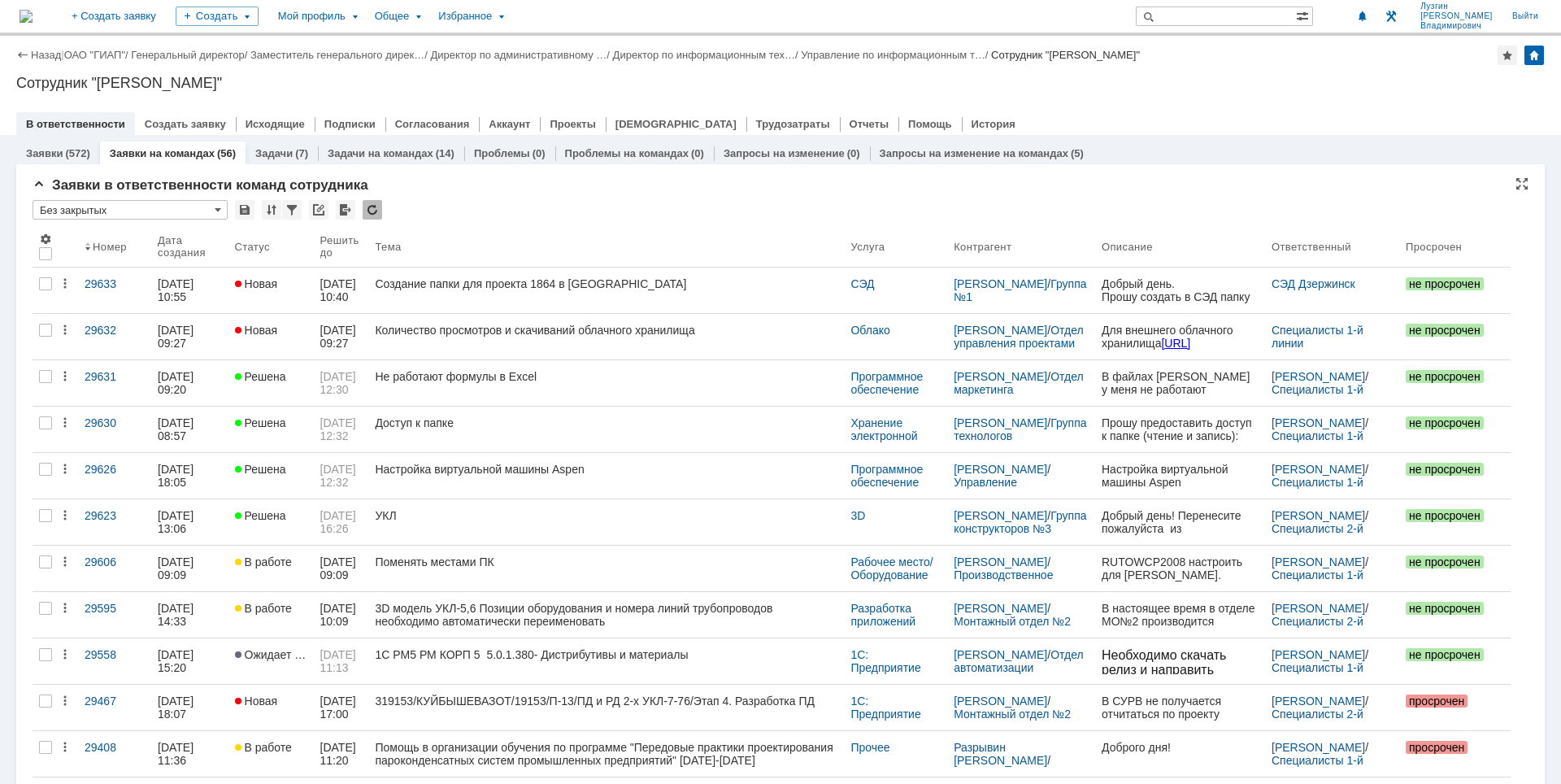
click at [1247, 110] on div at bounding box center [780, 107] width 1529 height 13
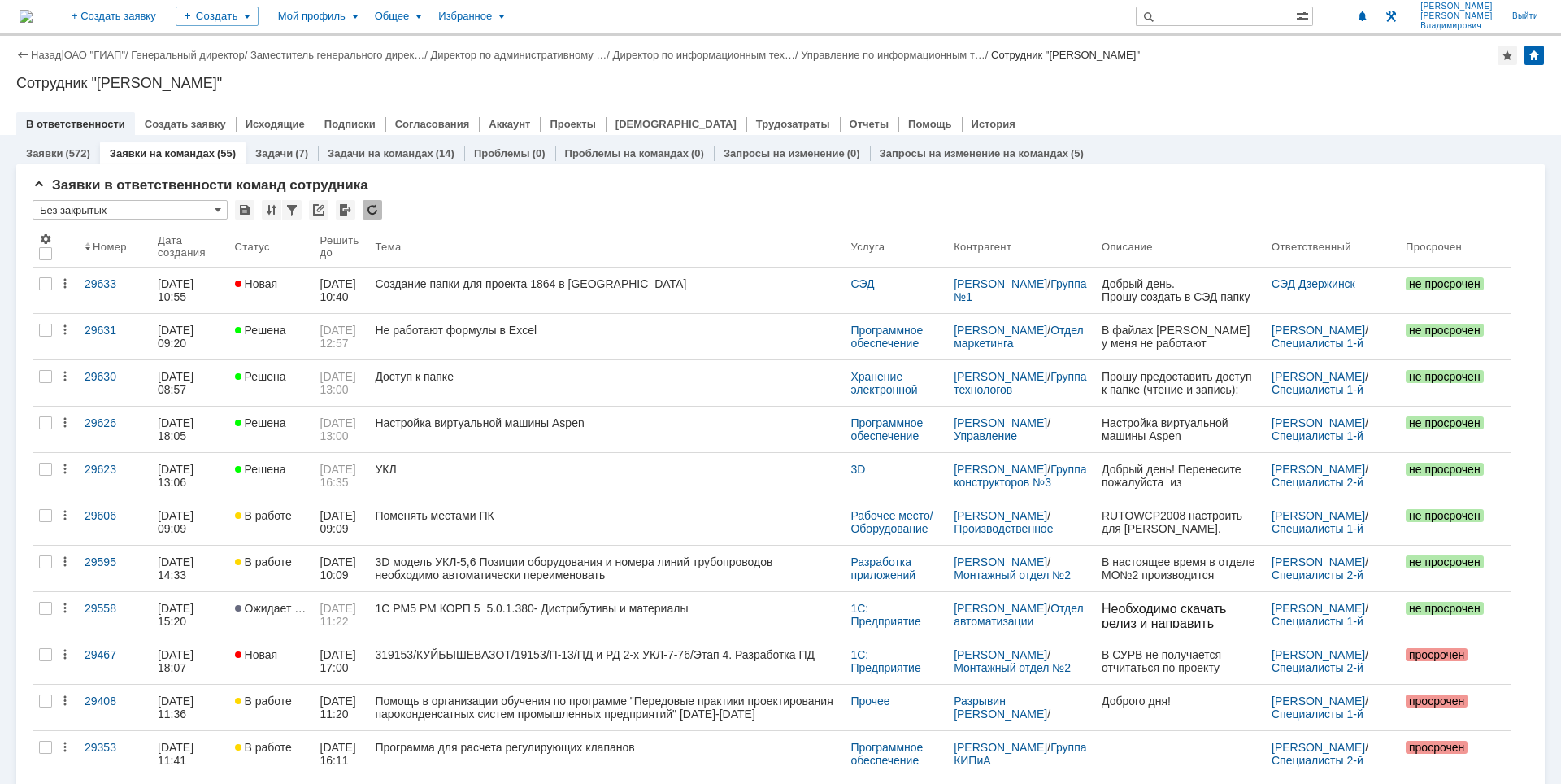
drag, startPoint x: 992, startPoint y: 96, endPoint x: 1049, endPoint y: 2, distance: 109.9
click at [996, 95] on div "Назад | ОАО "ГИАП" / Генеральный директор / Заместитель генерального дирек… / Д…" at bounding box center [780, 85] width 1561 height 99
click at [1365, 15] on div "1" at bounding box center [1355, 16] width 33 height 20
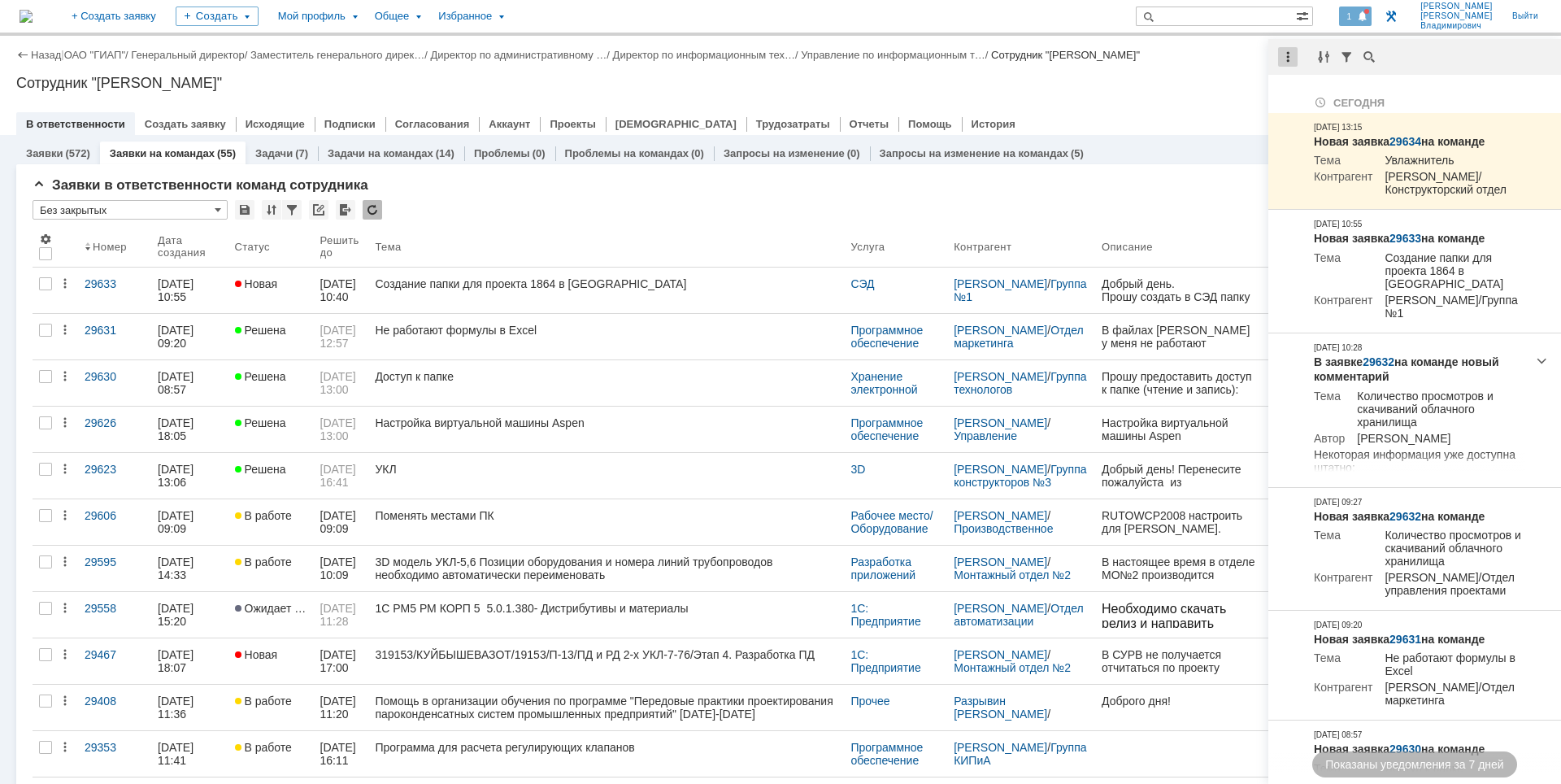
click at [1283, 56] on div at bounding box center [1288, 57] width 20 height 20
click at [1296, 94] on div "Отметить уведомления прочитанными" at bounding box center [1400, 98] width 218 height 11
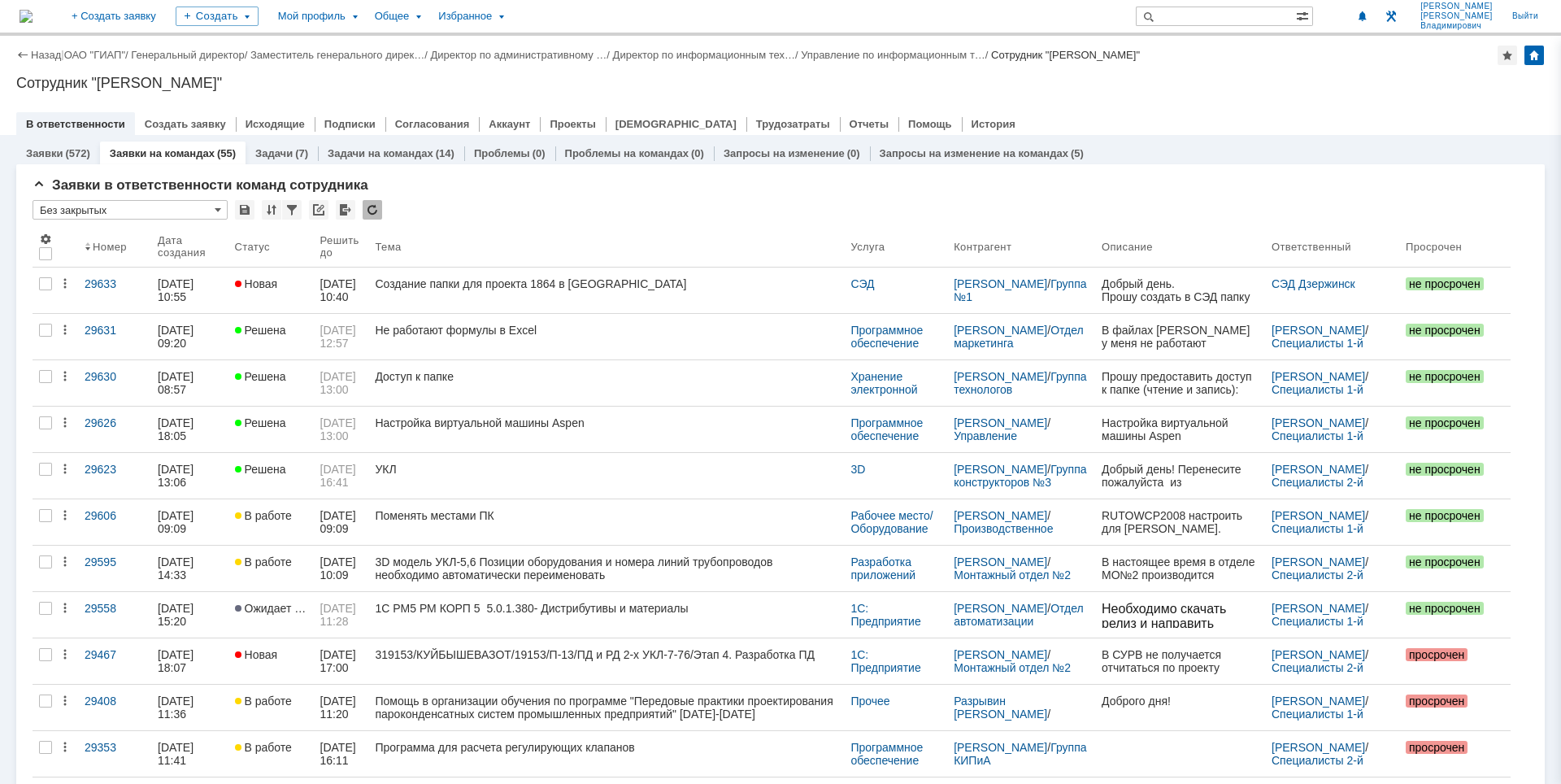
click at [1169, 84] on div "Сотрудник "[PERSON_NAME]"" at bounding box center [780, 82] width 1529 height 16
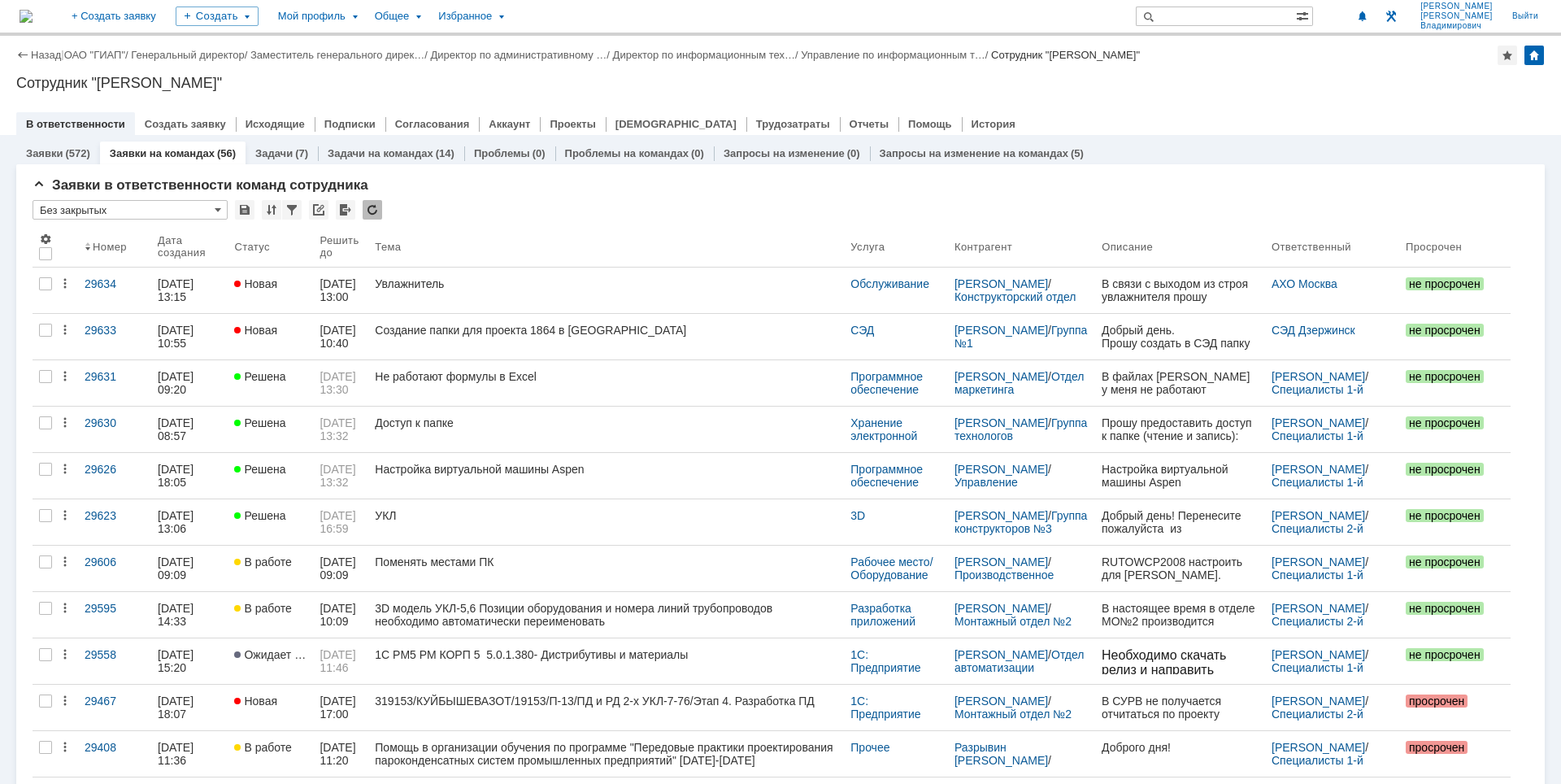
click at [1052, 122] on div "В ответственности Создать заявку Исходящие Подписки Согласования Аккаунт Проект…" at bounding box center [780, 123] width 1529 height 23
